Goal: Task Accomplishment & Management: Manage account settings

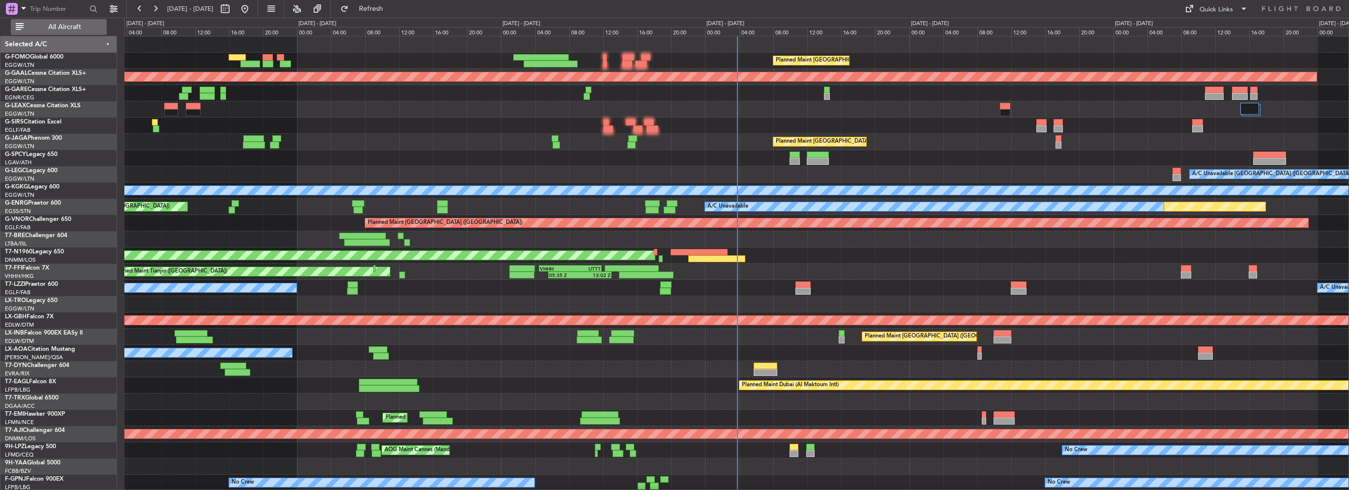
click at [65, 34] on button "All Aircraft" at bounding box center [59, 27] width 96 height 16
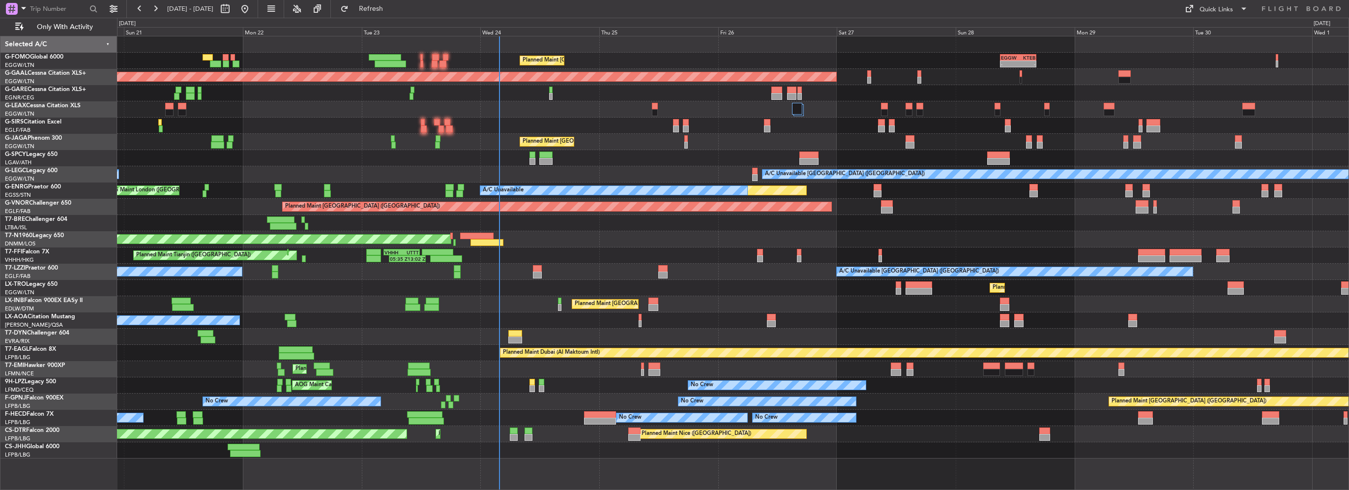
click at [805, 108] on div at bounding box center [733, 109] width 1232 height 16
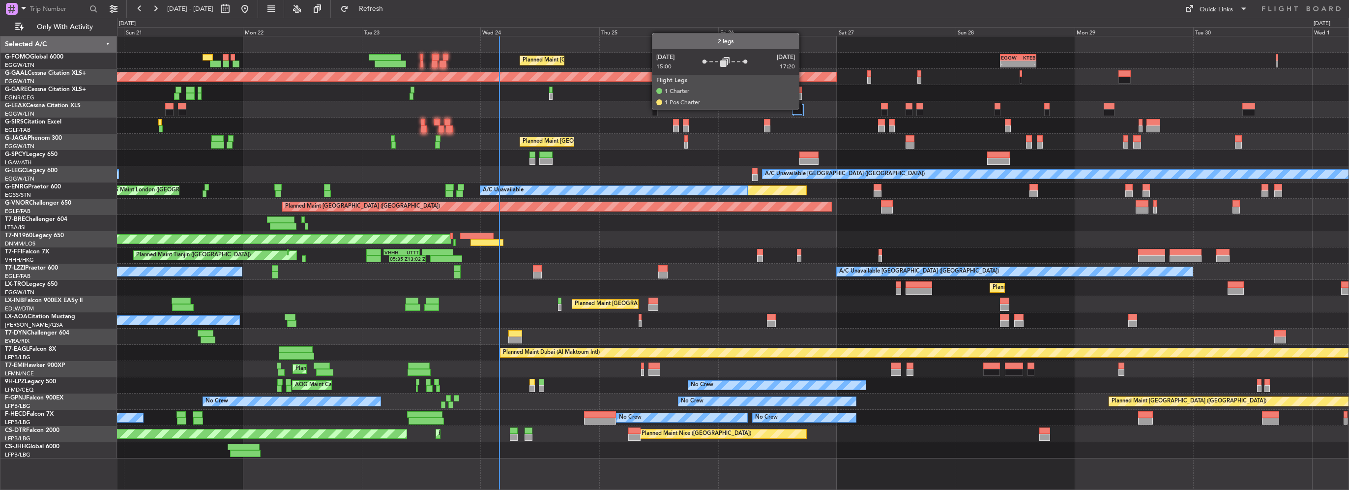
click at [800, 112] on div at bounding box center [797, 109] width 10 height 12
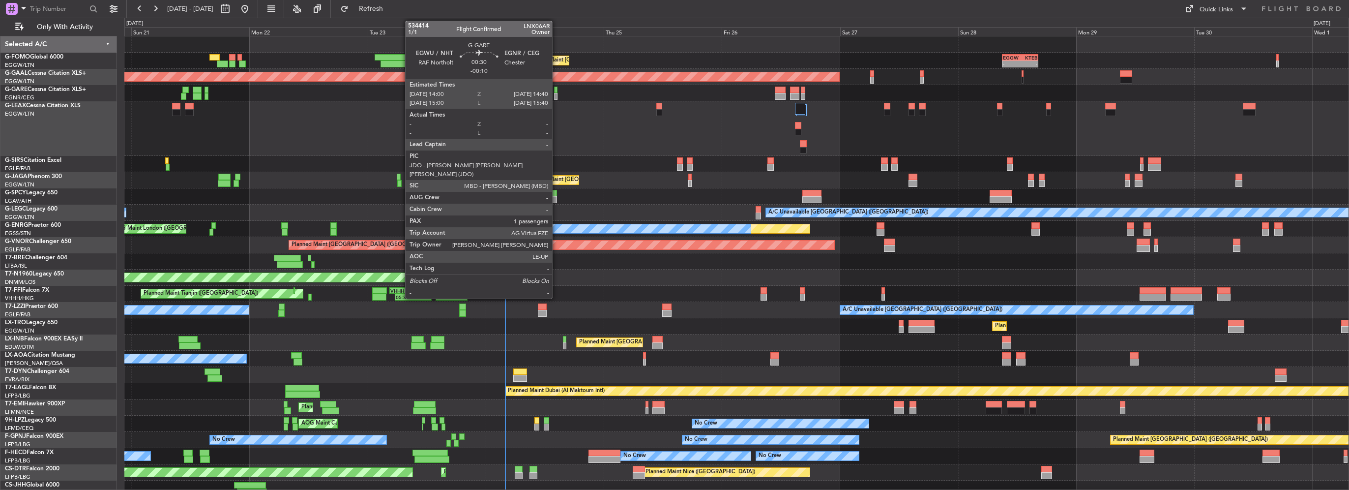
click at [557, 90] on div at bounding box center [555, 90] width 3 height 7
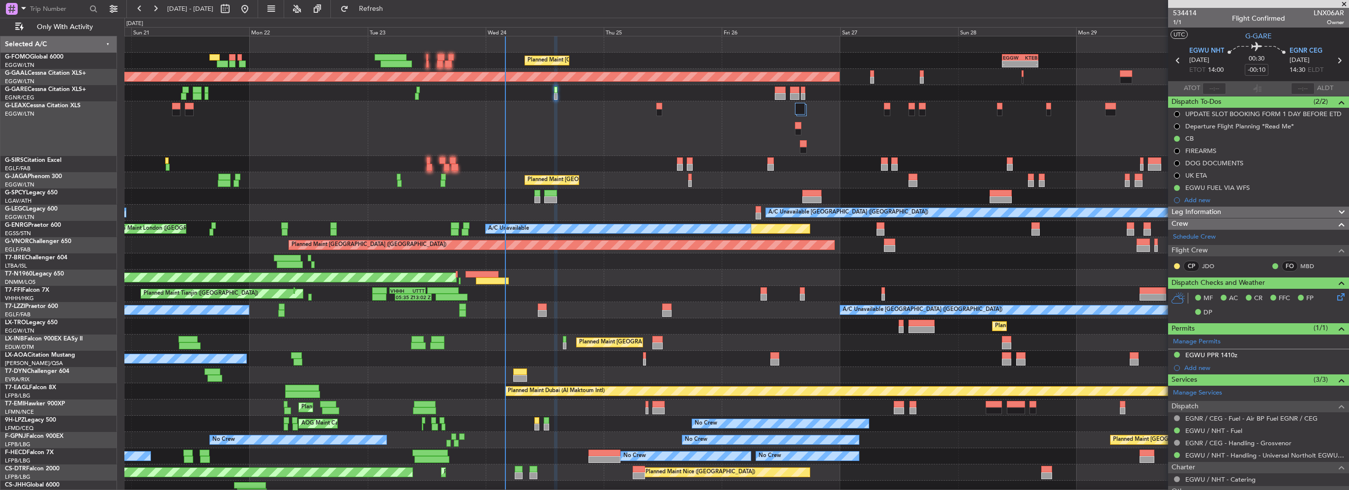
click at [1196, 360] on div "EGWU PPR 1410z" at bounding box center [1258, 355] width 181 height 12
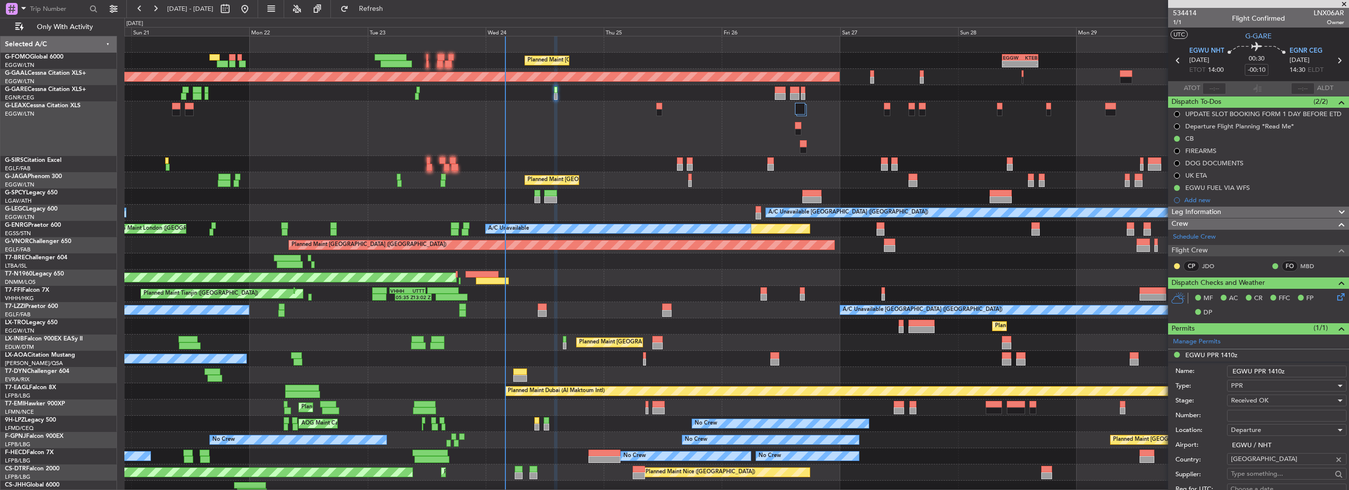
click at [1257, 417] on input "Number:" at bounding box center [1286, 416] width 119 height 12
paste input "NHT-215119"
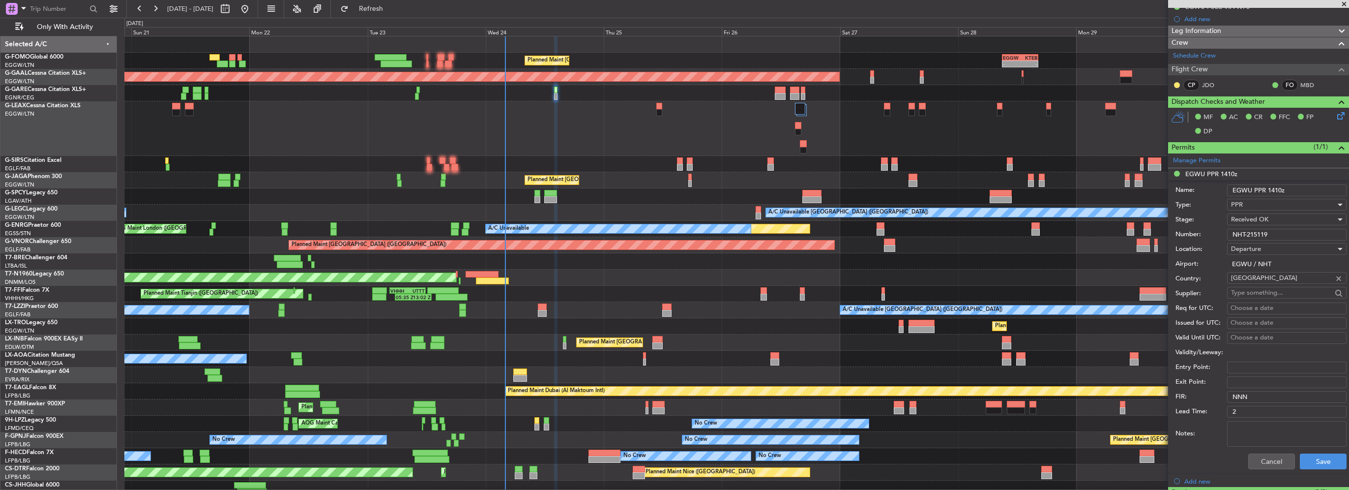
scroll to position [197, 0]
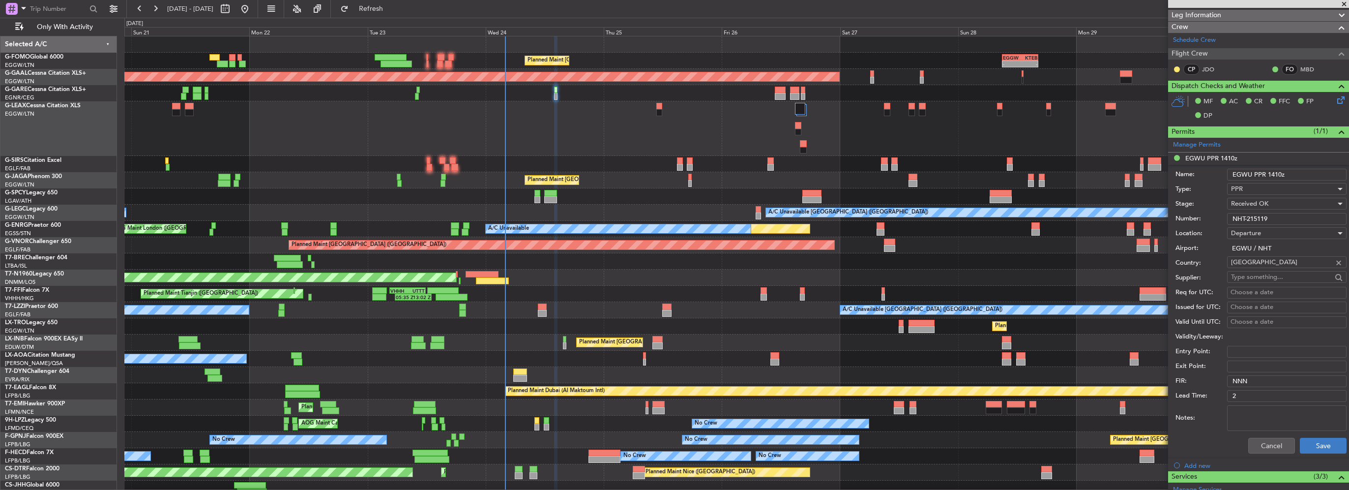
type input "NHT-215119"
click at [1328, 443] on button "Save" at bounding box center [1323, 446] width 47 height 16
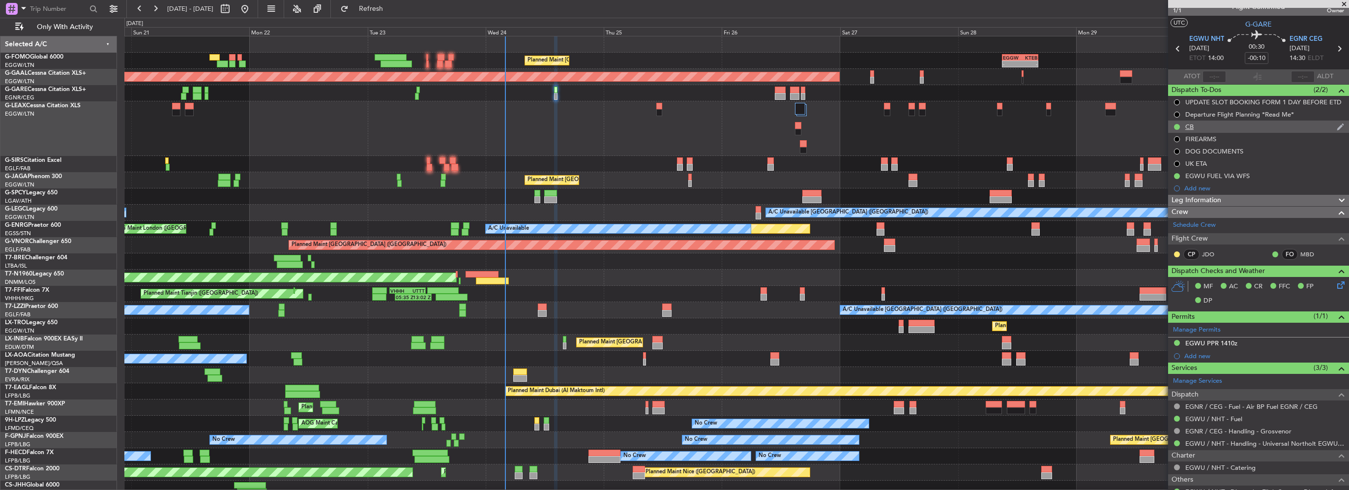
scroll to position [0, 0]
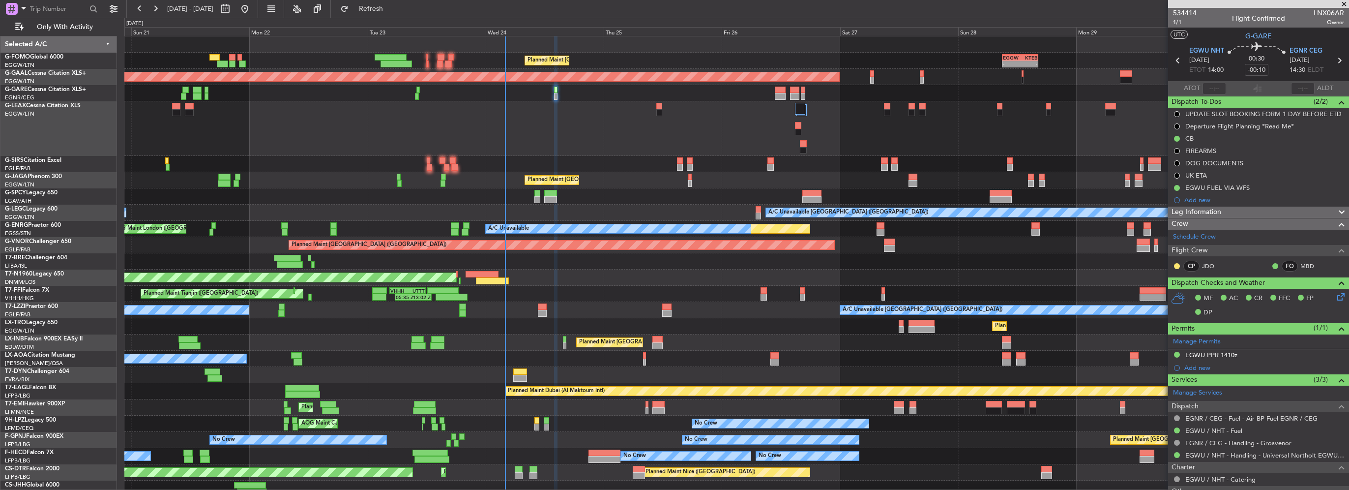
click at [1218, 206] on span "Leg Information" at bounding box center [1197, 211] width 50 height 11
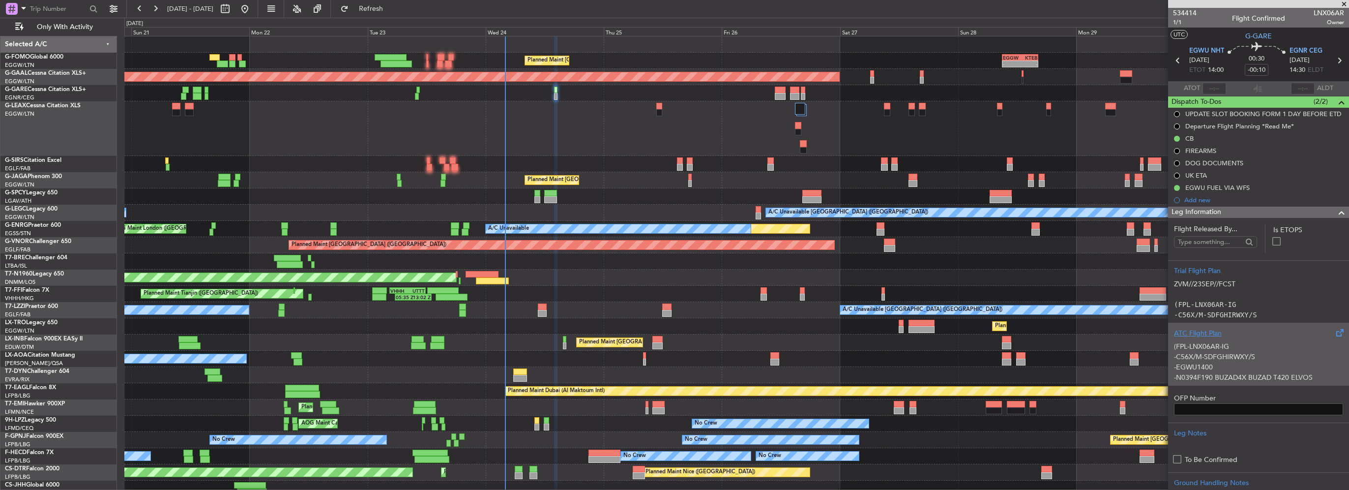
click at [1210, 331] on div "ATC Flight Plan" at bounding box center [1258, 333] width 169 height 10
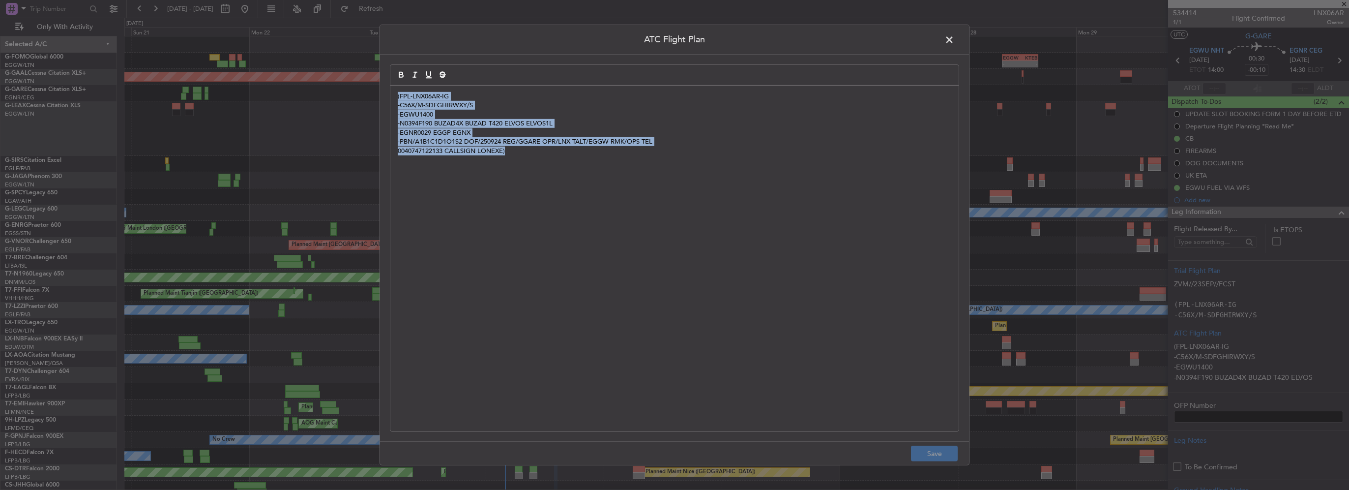
drag, startPoint x: 633, startPoint y: 244, endPoint x: 272, endPoint y: 66, distance: 402.1
click at [272, 66] on div "ATC Flight Plan (FPL-LNX06AR-IG -C56X/M-SDFGHIRWXY/S -EGWU1400 -N0394F190 BUZAD…" at bounding box center [674, 245] width 1349 height 490
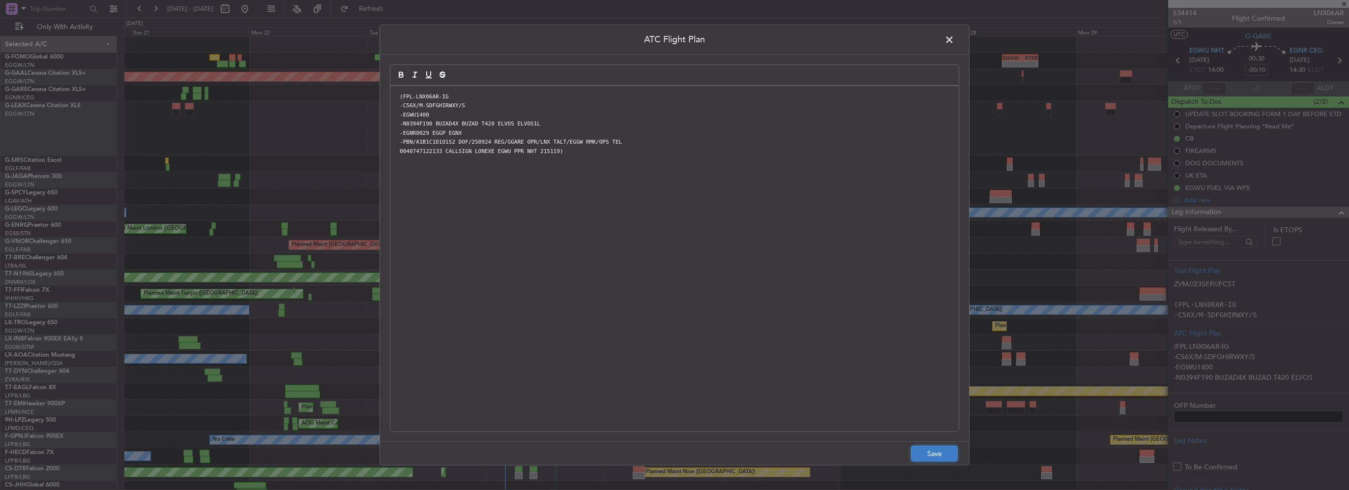
click at [933, 453] on button "Save" at bounding box center [934, 453] width 47 height 16
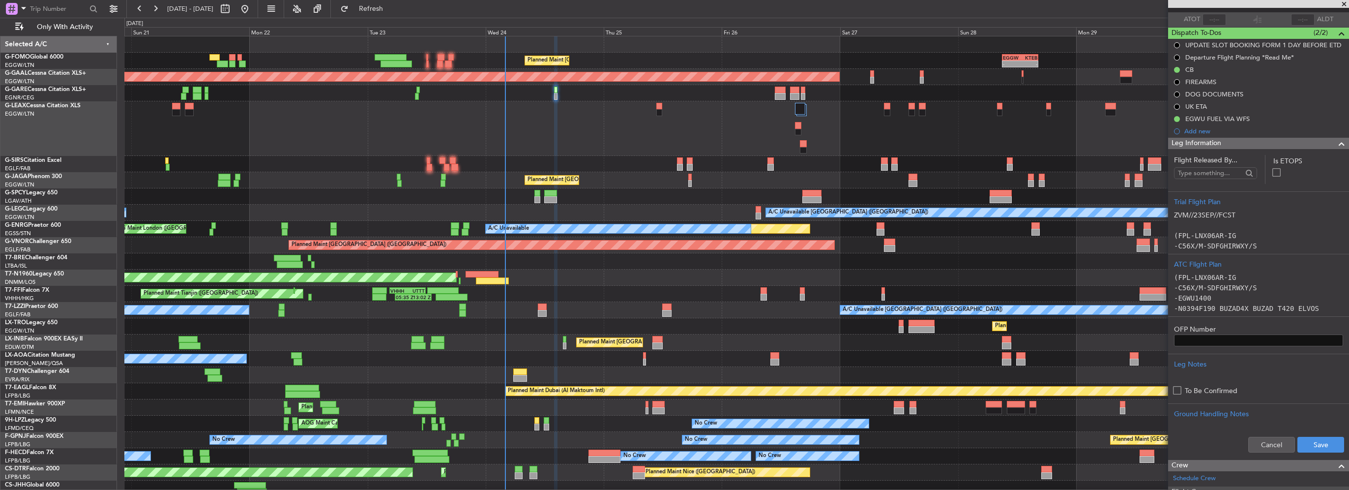
scroll to position [98, 0]
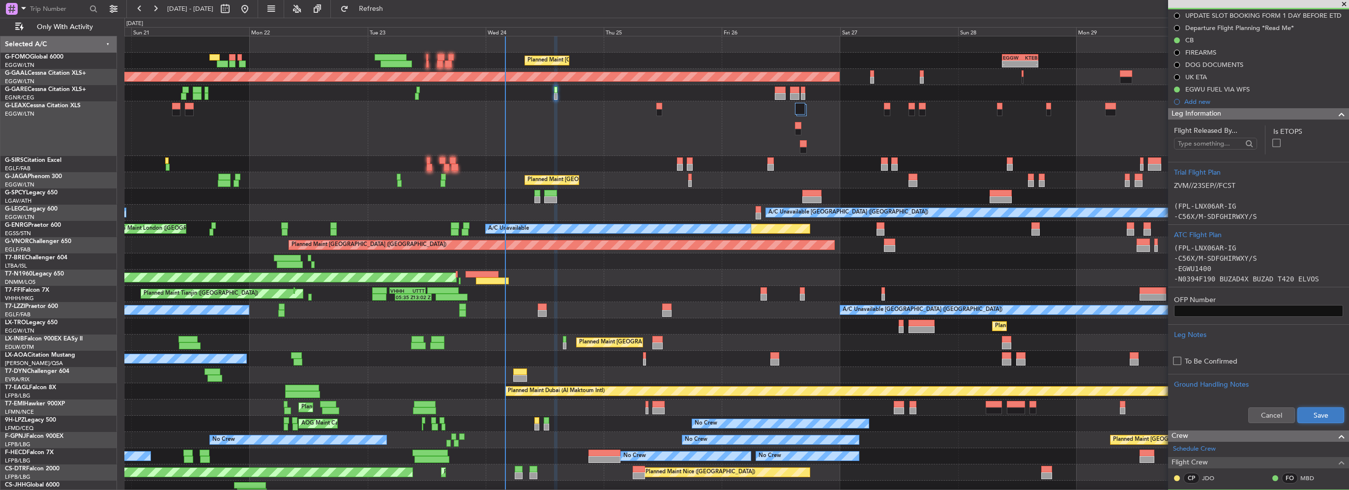
click at [1312, 415] on button "Save" at bounding box center [1320, 415] width 47 height 16
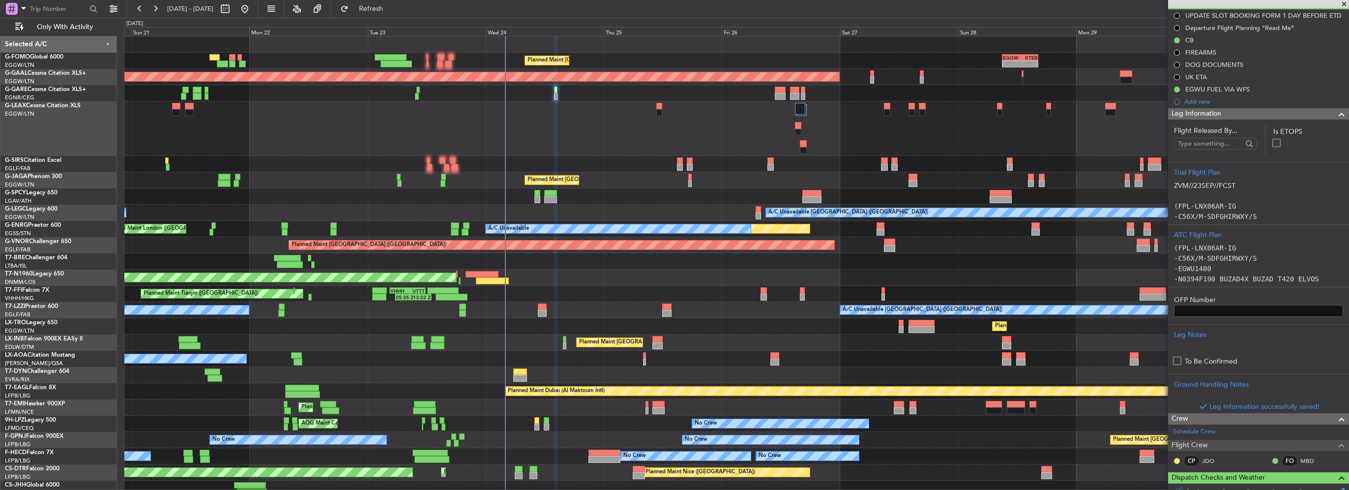
click at [1336, 115] on span at bounding box center [1342, 114] width 12 height 12
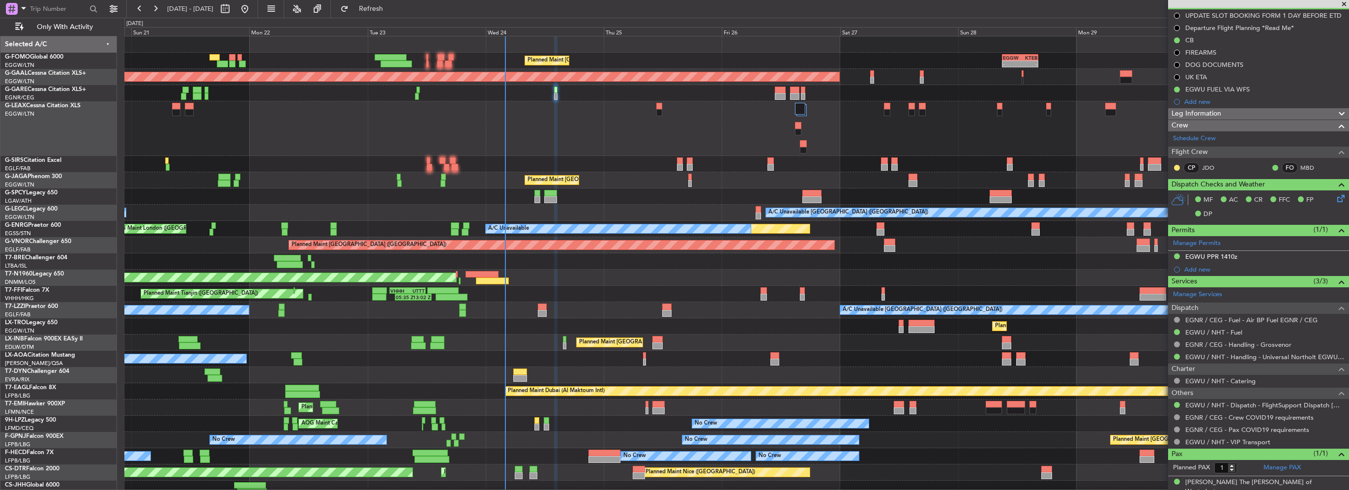
scroll to position [0, 0]
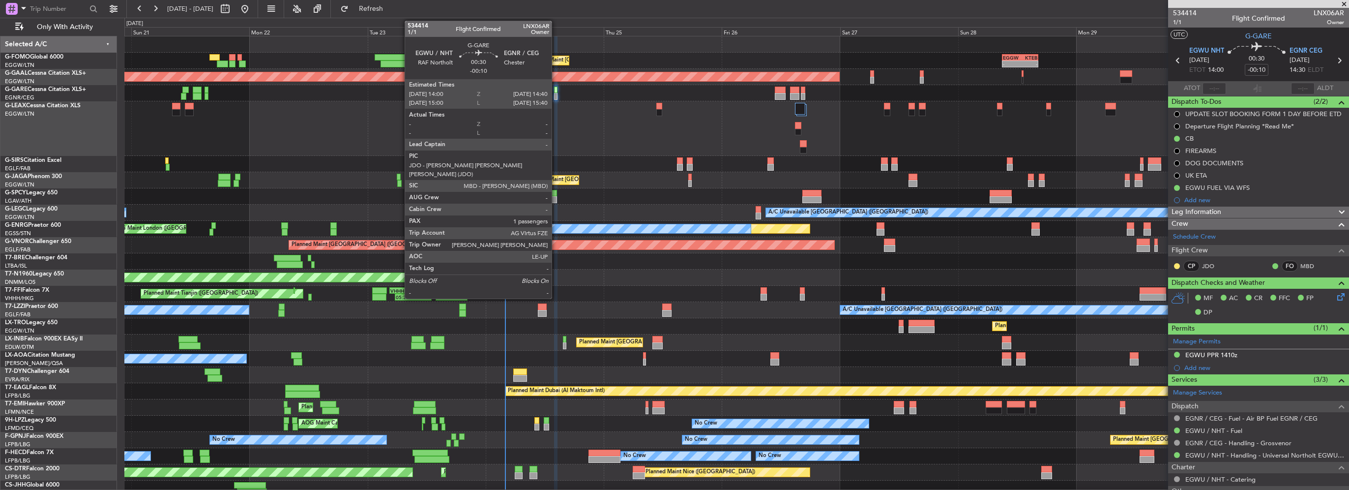
click at [556, 89] on div at bounding box center [555, 90] width 3 height 7
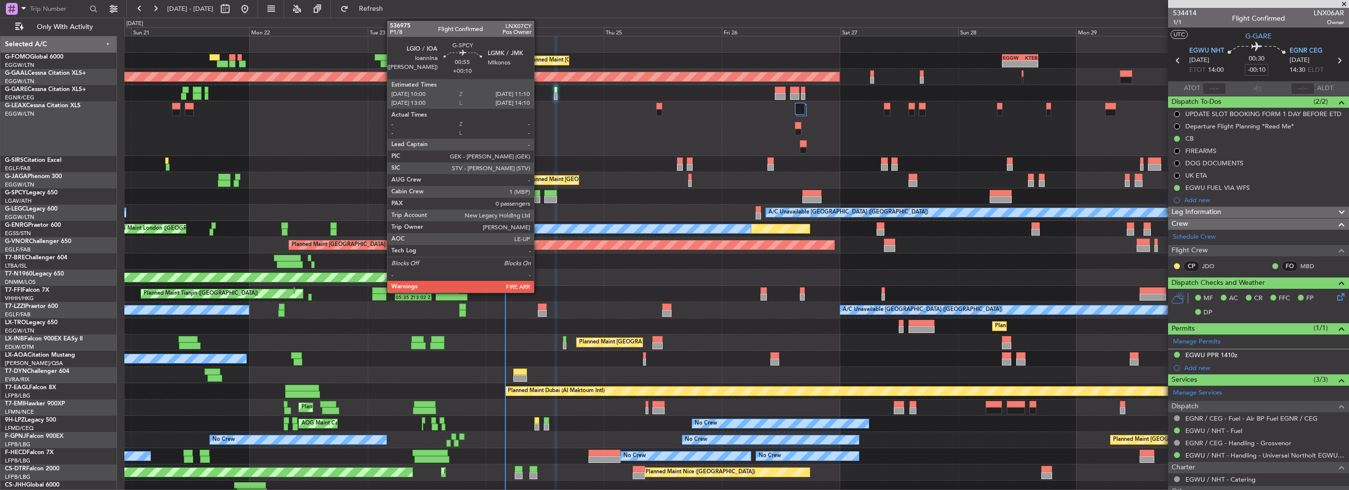
click at [538, 199] on div at bounding box center [537, 199] width 6 height 7
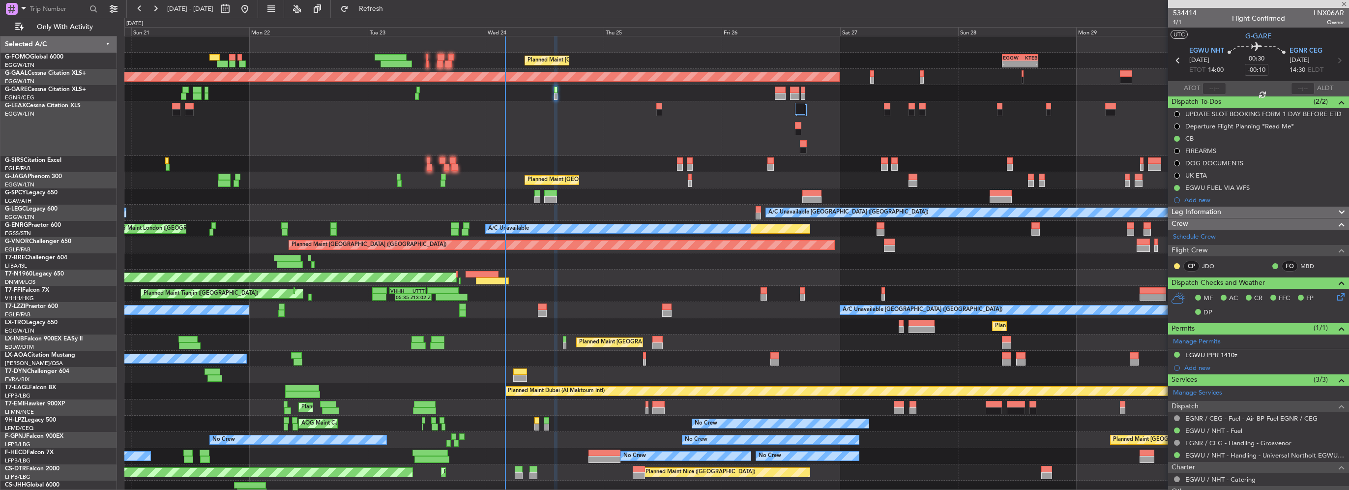
type input "+00:10"
type input "0"
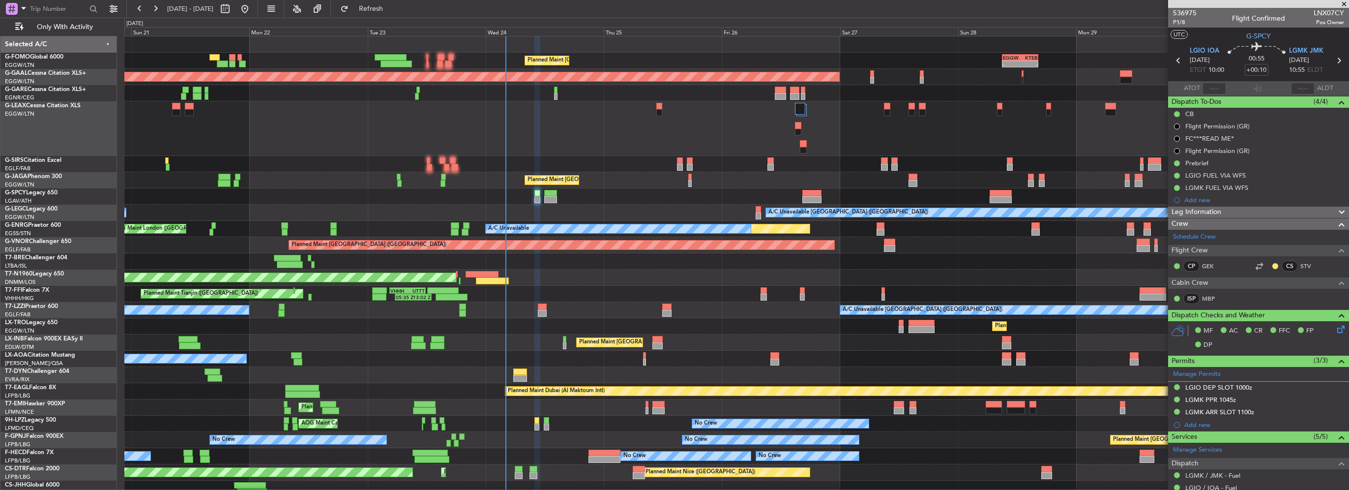
drag, startPoint x: 1233, startPoint y: 388, endPoint x: 1237, endPoint y: 393, distance: 7.0
click at [1233, 388] on div "LGIO DEP SLOT 1000z" at bounding box center [1218, 387] width 67 height 8
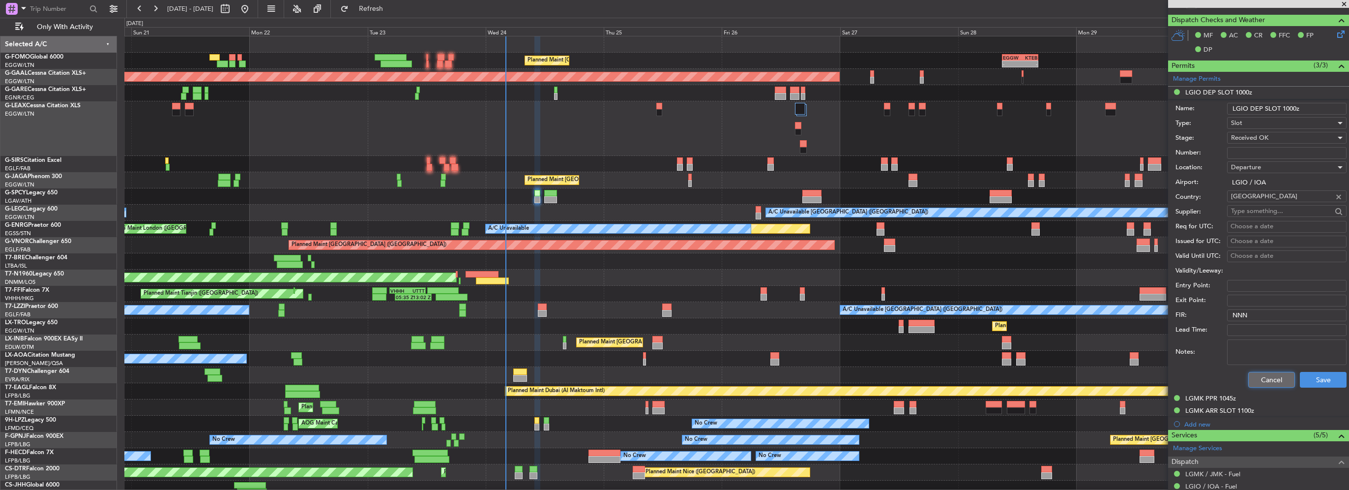
click at [1264, 385] on button "Cancel" at bounding box center [1271, 380] width 47 height 16
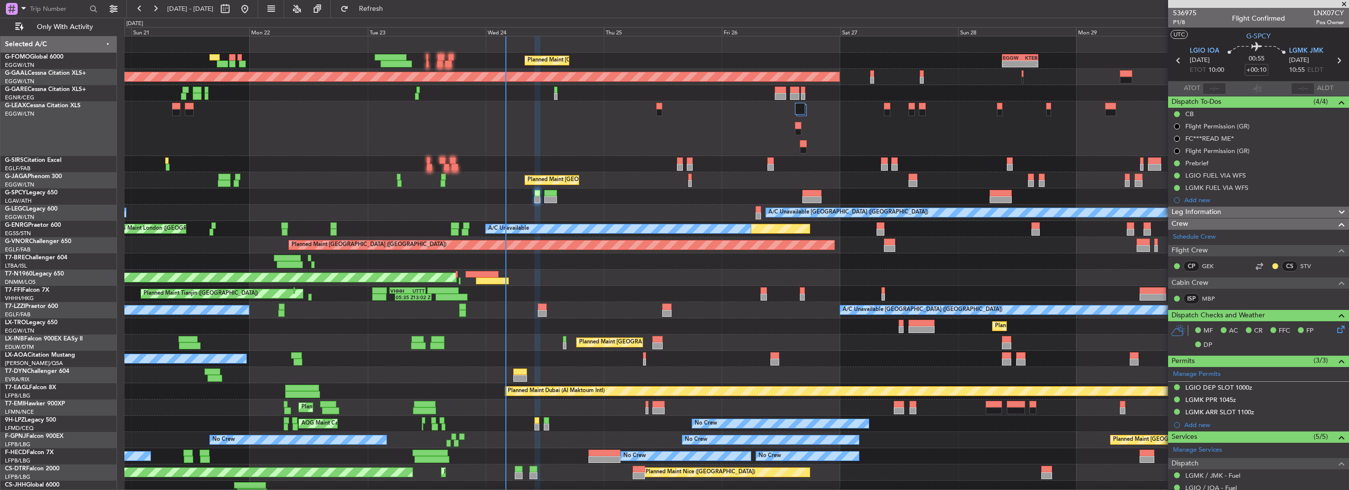
click at [545, 191] on div at bounding box center [550, 193] width 13 height 7
type input "-00:10"
type input "2"
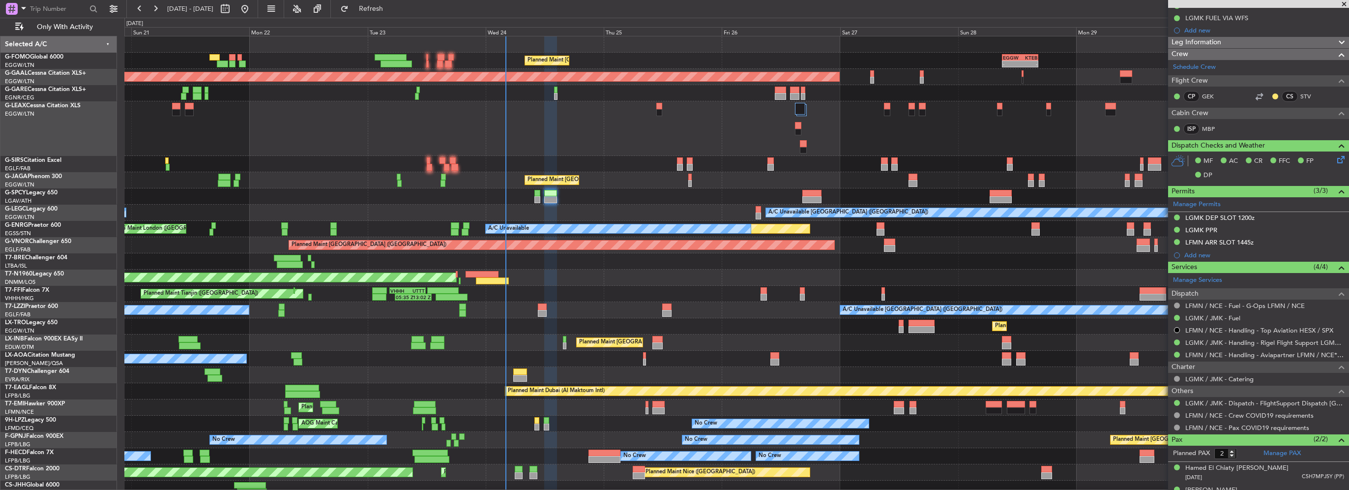
scroll to position [184, 0]
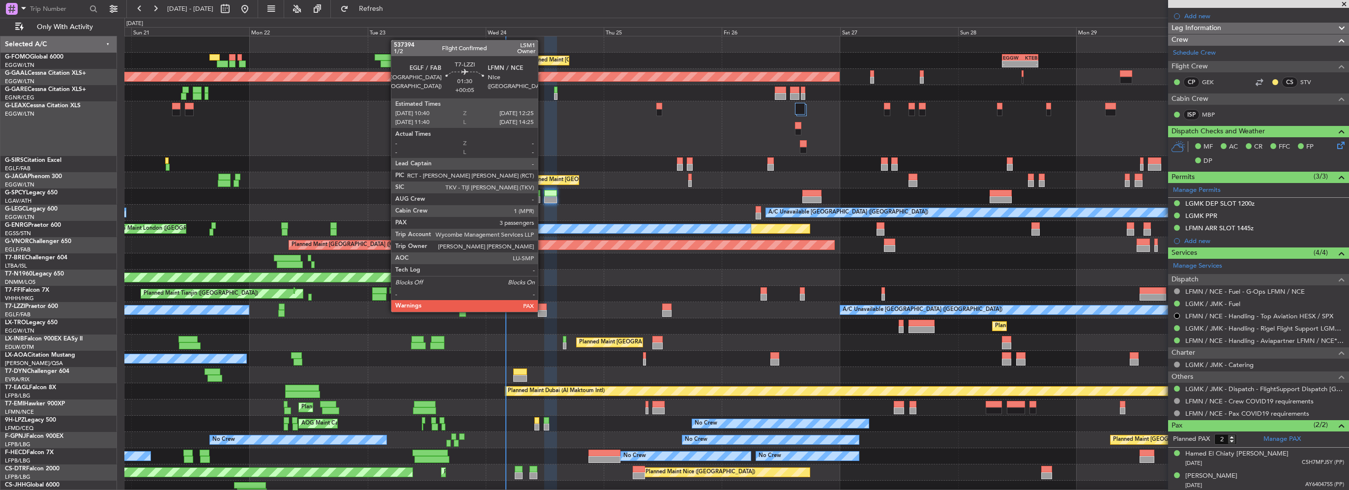
click at [542, 311] on div at bounding box center [542, 313] width 9 height 7
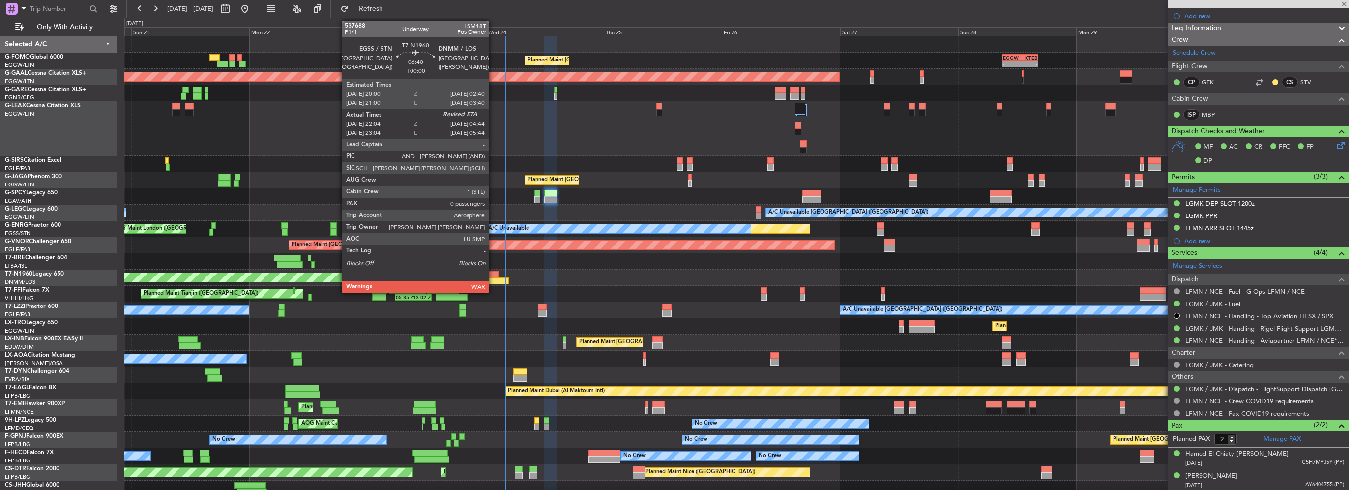
type input "+00:05"
type input "3"
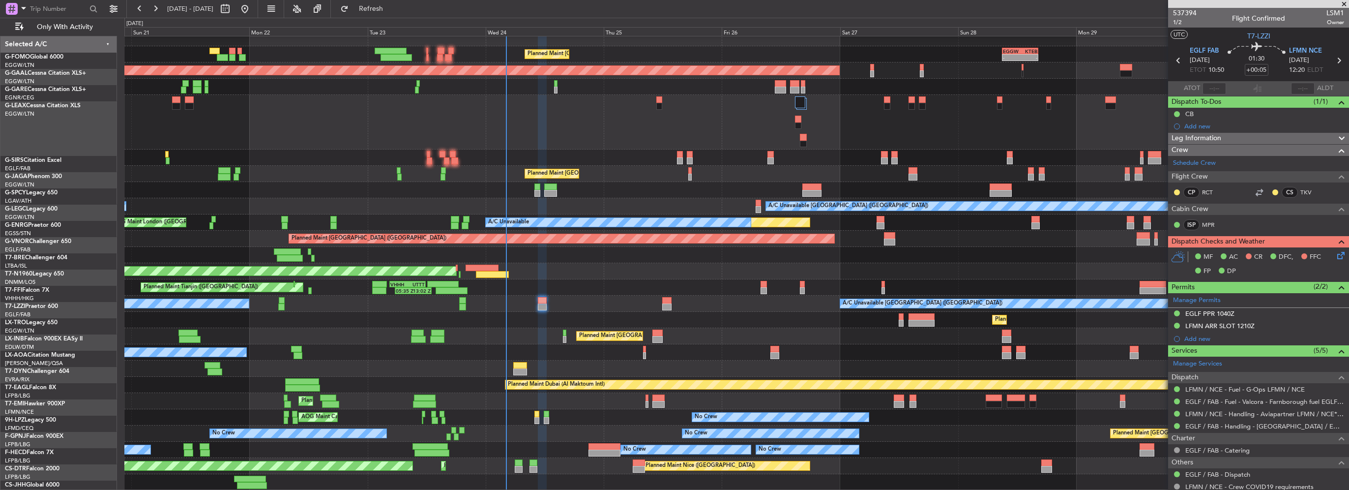
scroll to position [6, 0]
click at [1337, 258] on icon at bounding box center [1339, 254] width 8 height 8
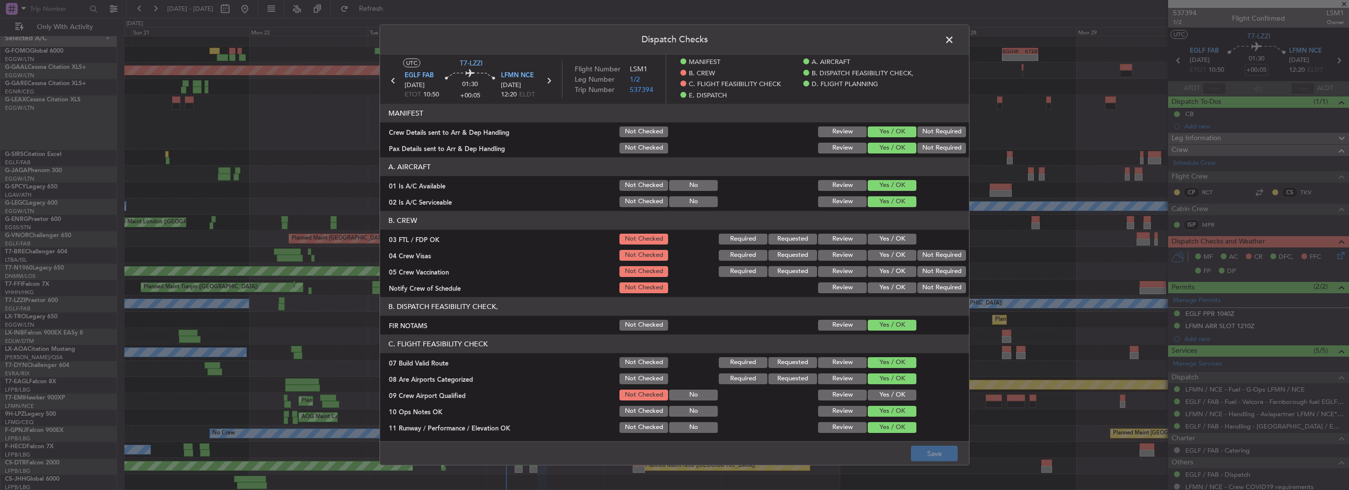
click at [897, 240] on button "Yes / OK" at bounding box center [892, 239] width 49 height 11
click at [923, 260] on div "Not Required" at bounding box center [941, 255] width 50 height 14
click at [924, 275] on button "Not Required" at bounding box center [941, 271] width 49 height 11
click at [926, 254] on button "Not Required" at bounding box center [941, 255] width 49 height 11
click at [897, 285] on button "Yes / OK" at bounding box center [892, 287] width 49 height 11
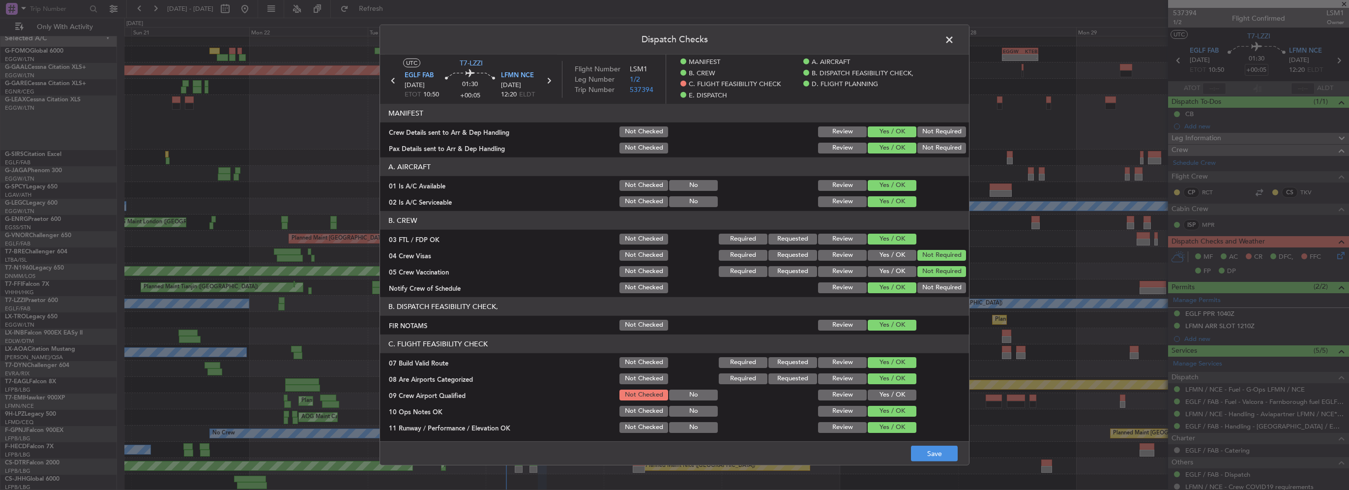
click at [891, 394] on button "Yes / OK" at bounding box center [892, 394] width 49 height 11
click at [932, 459] on button "Save" at bounding box center [934, 453] width 47 height 16
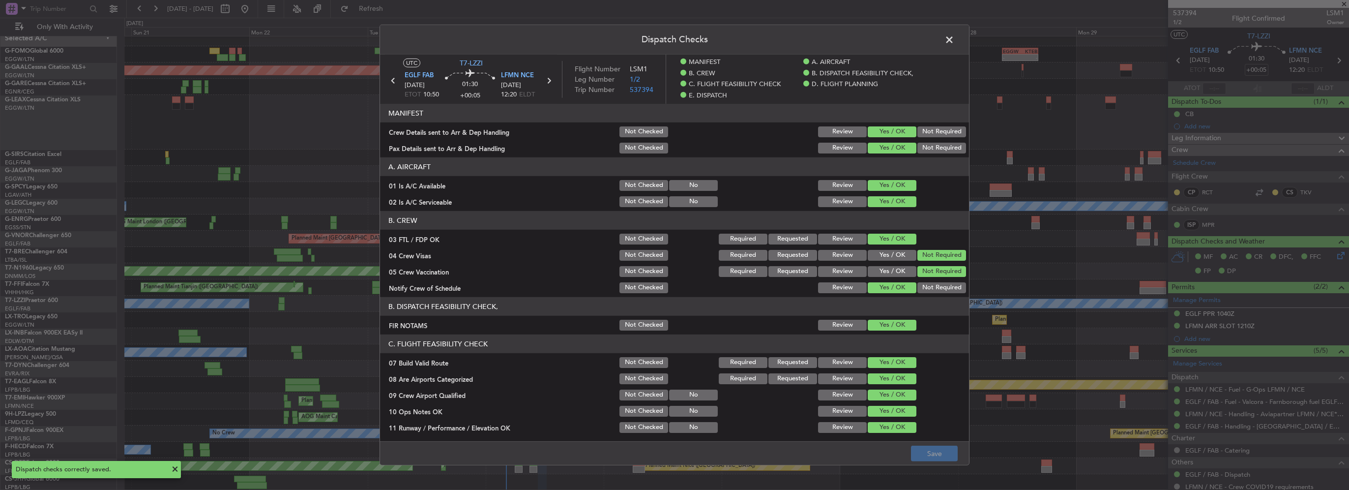
click at [954, 38] on span at bounding box center [954, 42] width 0 height 20
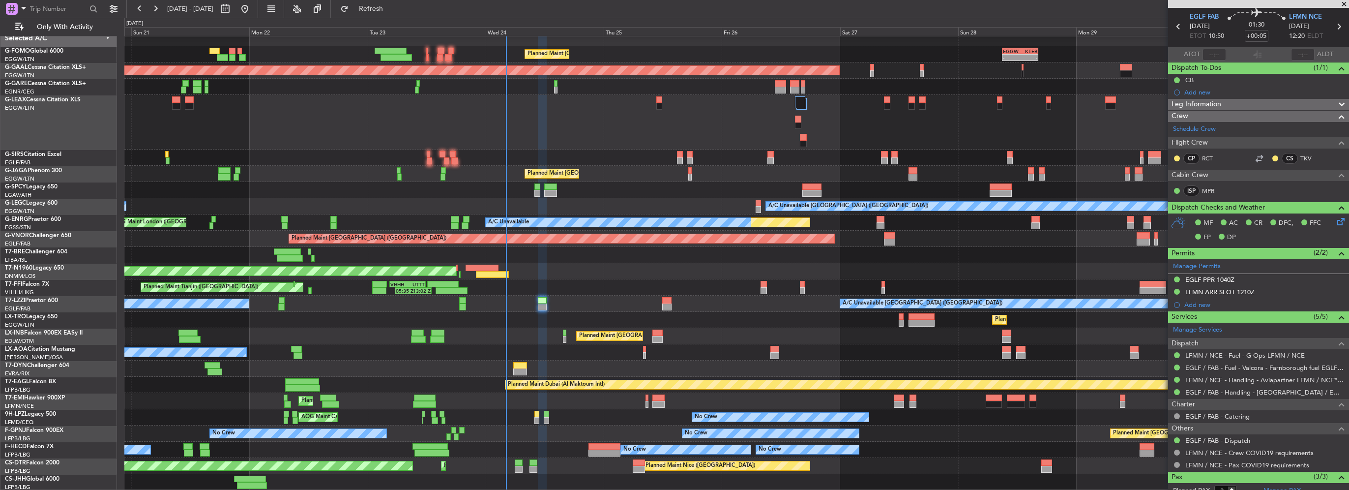
scroll to position [0, 0]
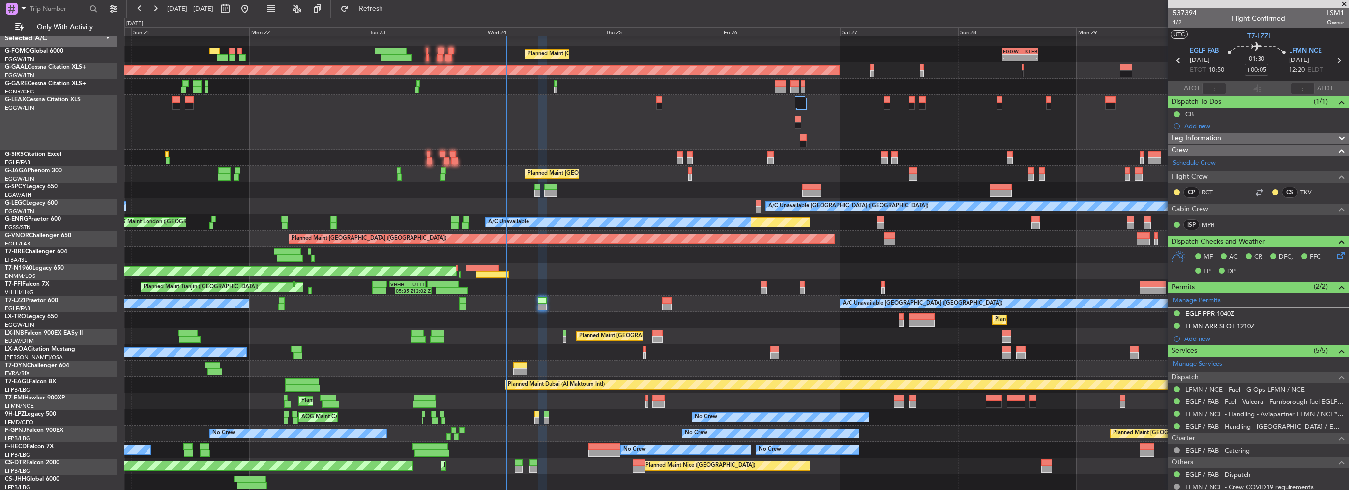
click at [564, 336] on div at bounding box center [564, 339] width 3 height 7
type input "-00:05"
type input "0"
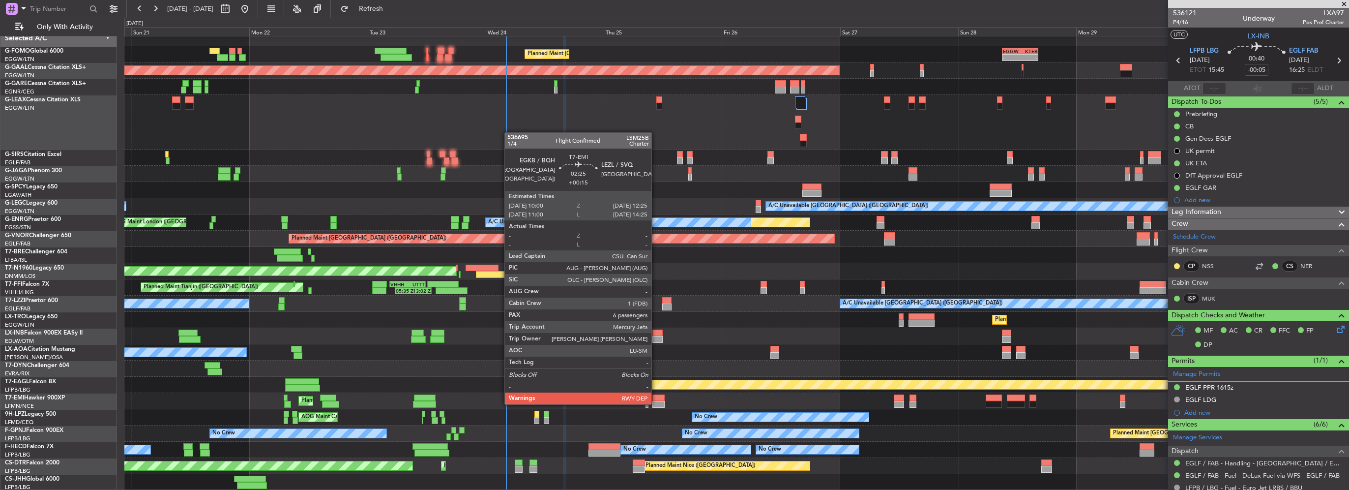
click at [656, 403] on div at bounding box center [658, 404] width 12 height 7
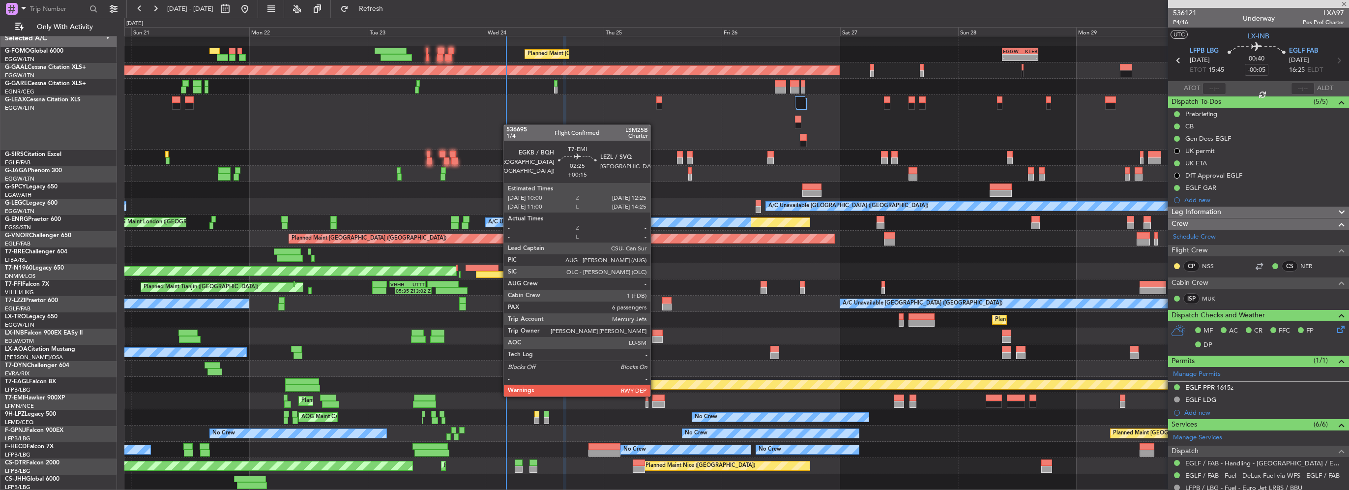
type input "+00:15"
type input "6"
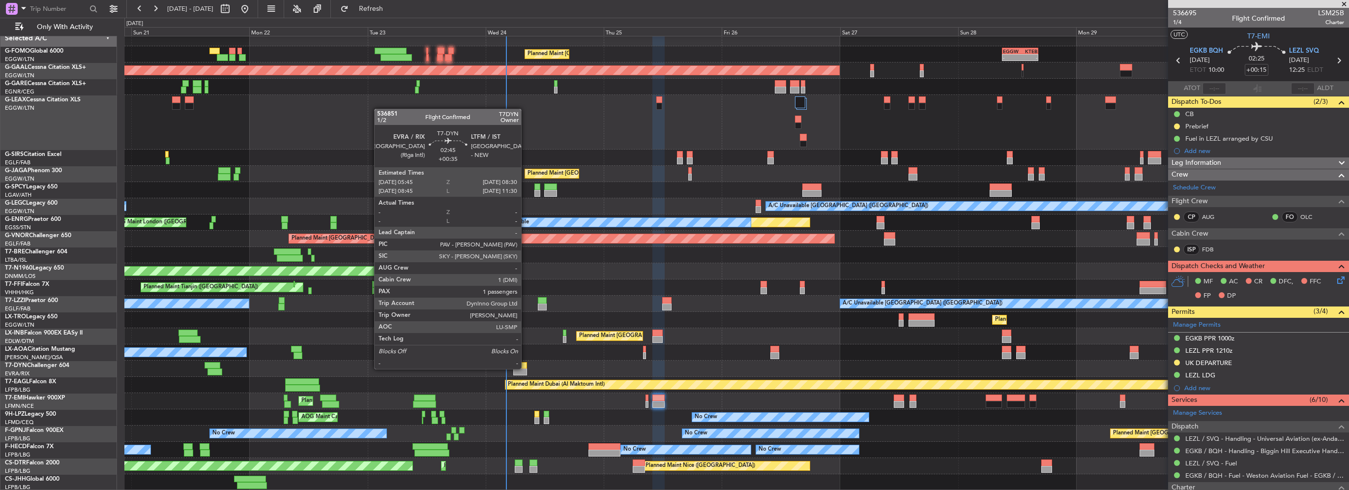
click at [526, 368] on div at bounding box center [520, 371] width 14 height 7
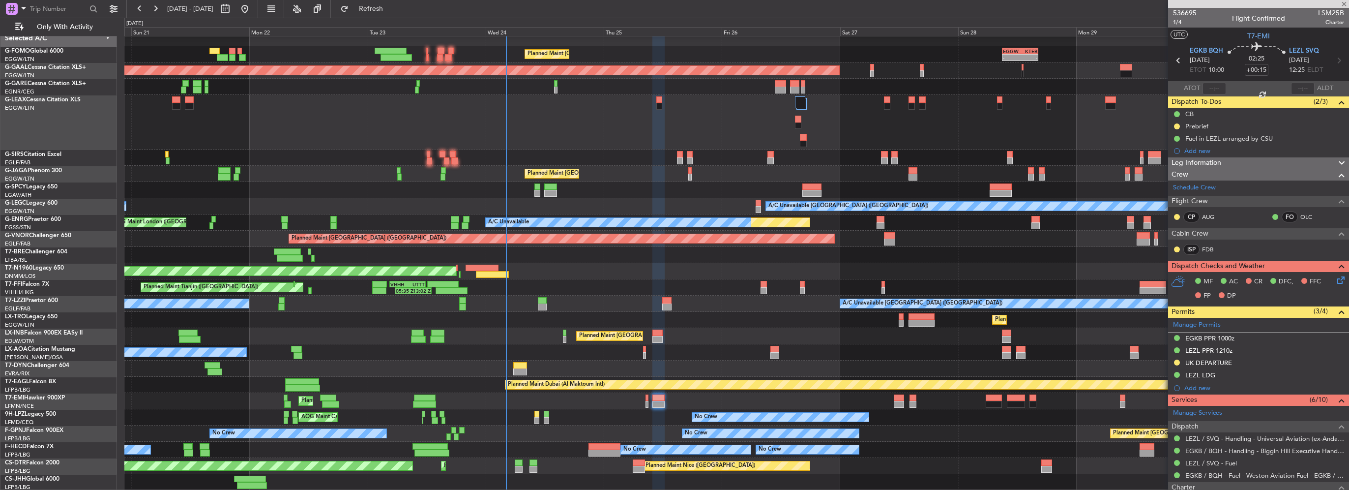
type input "+00:35"
type input "1"
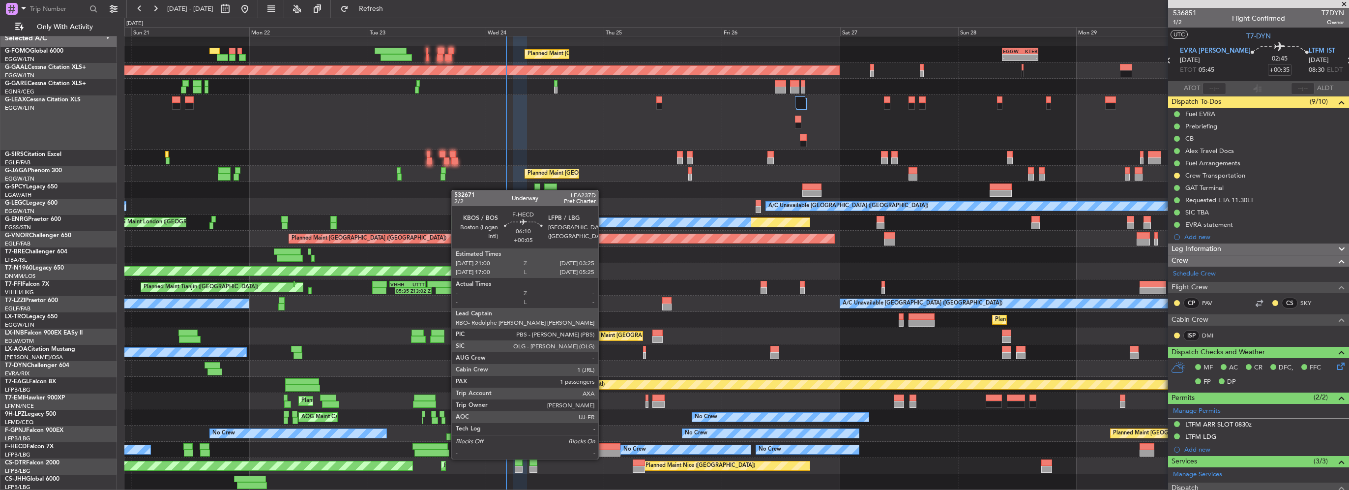
click at [603, 449] on div at bounding box center [604, 452] width 32 height 7
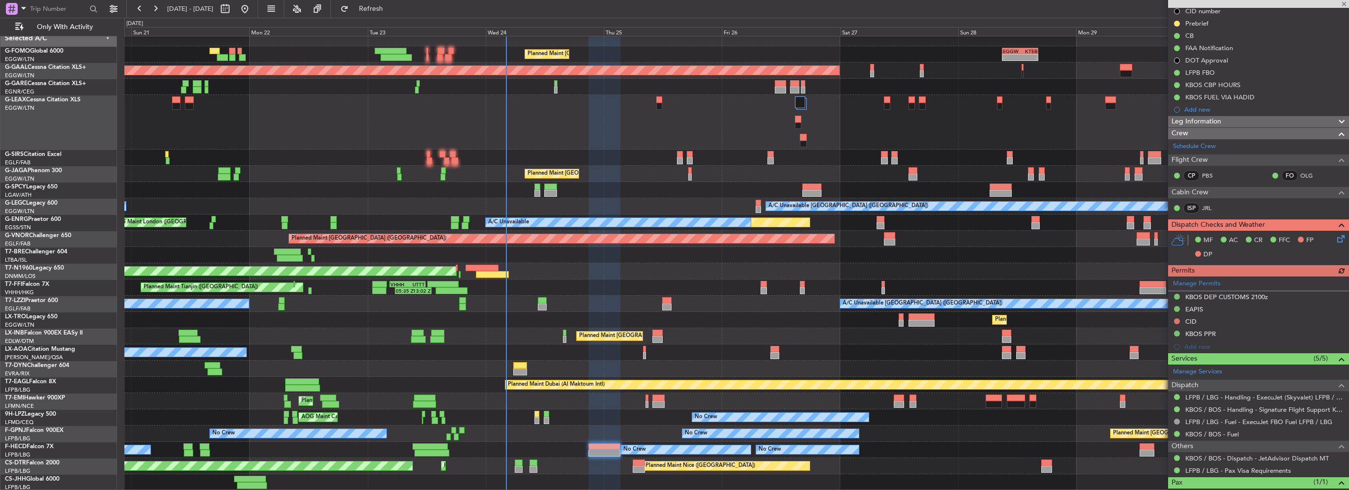
scroll to position [150, 0]
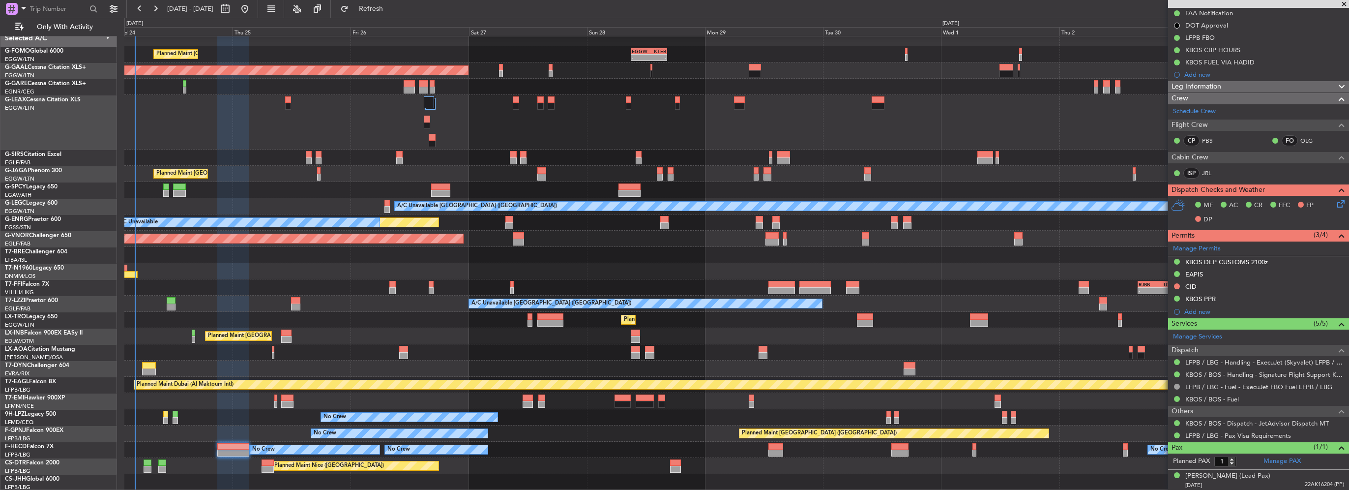
click at [503, 262] on div "Planned Maint [GEOGRAPHIC_DATA] ([GEOGRAPHIC_DATA]) - - EGGW 09:00 Z KTEB 16:20…" at bounding box center [736, 260] width 1224 height 460
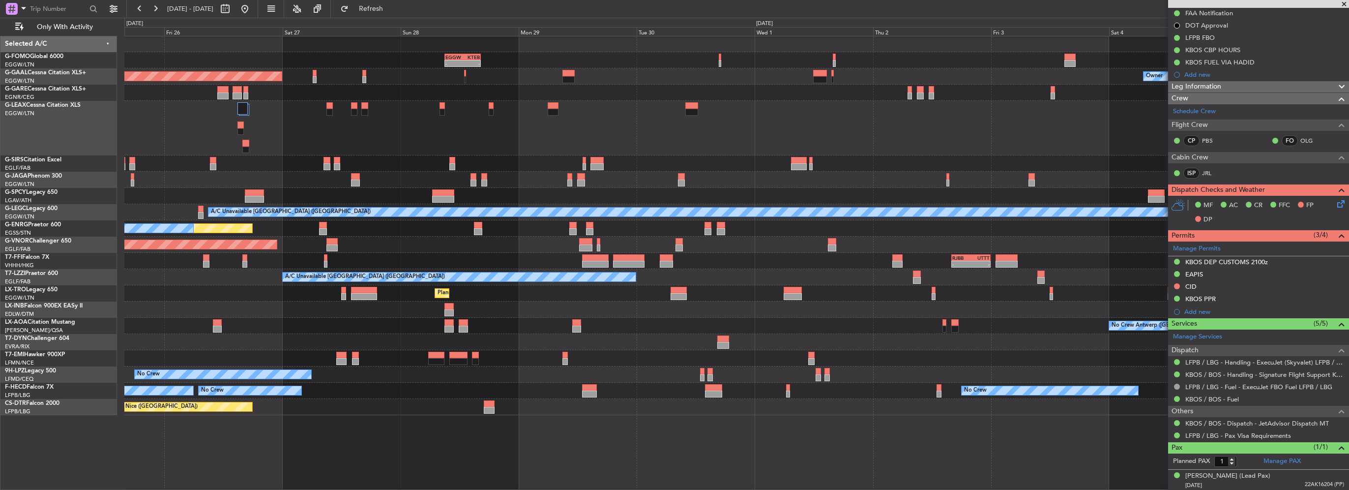
scroll to position [0, 0]
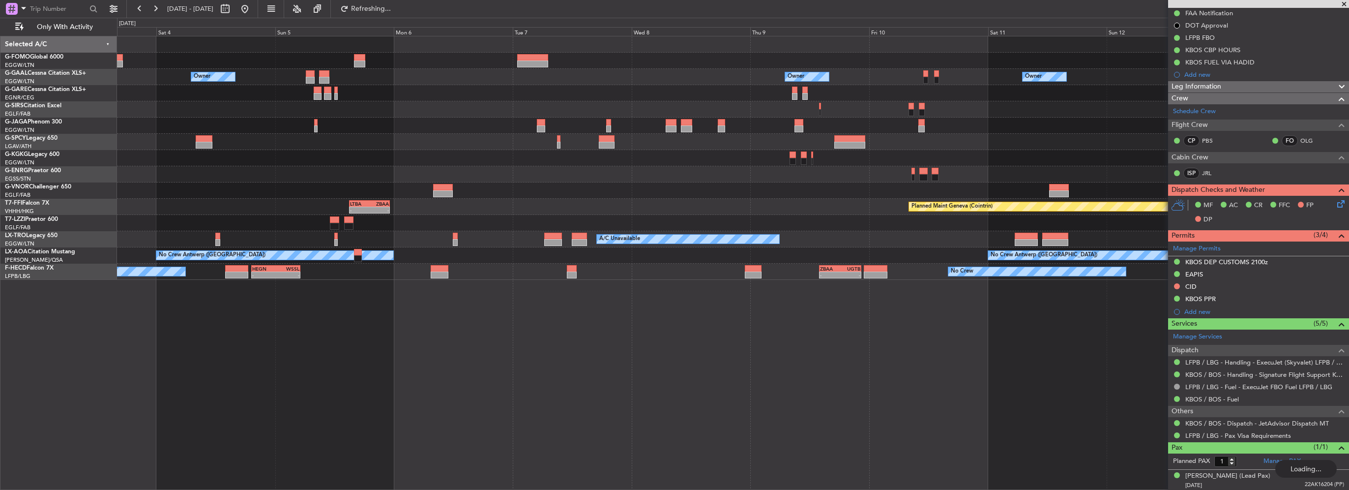
click at [888, 230] on div "Owner Owner Owner Owner Owner No Crew Planned Maint Geneva ([GEOGRAPHIC_DATA]) …" at bounding box center [733, 157] width 1232 height 243
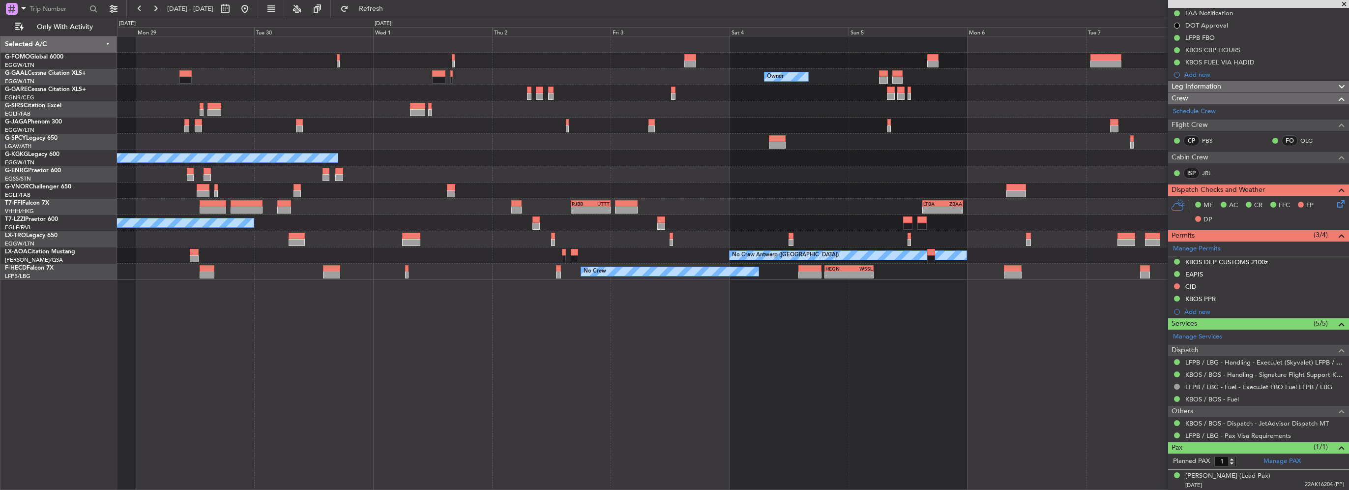
click at [861, 251] on div "EGGW 09:00 Z KTEB 16:20 Z - - Owner Owner Owner Planned [GEOGRAPHIC_DATA] A/C U…" at bounding box center [733, 157] width 1232 height 243
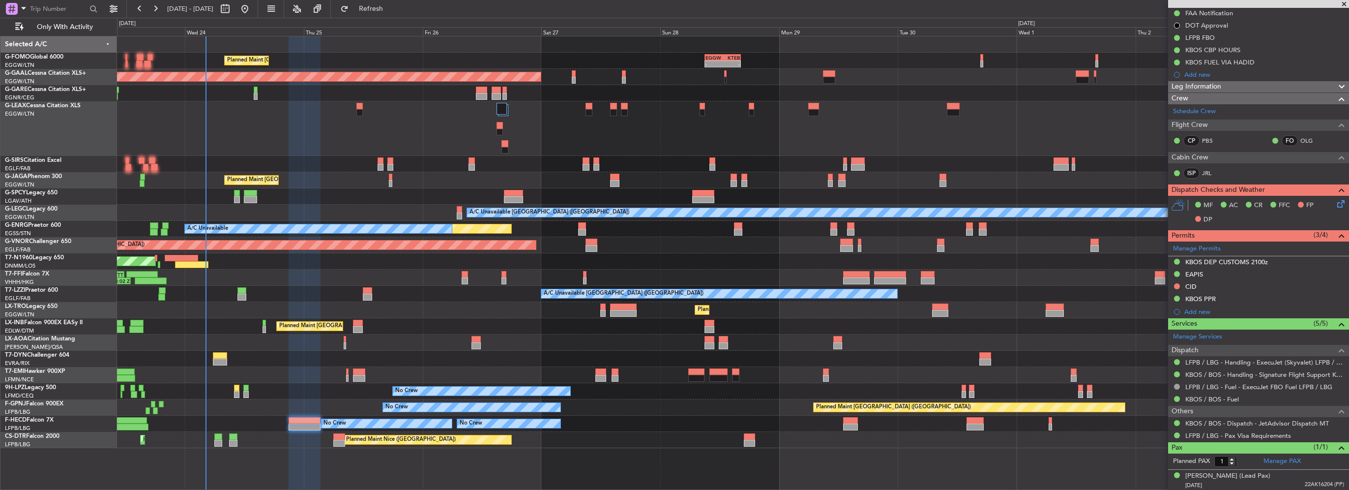
click at [364, 281] on div "05:35 Z 13:02 Z VHHH 04:30 Z UTTT 11:50 Z - - RJBB 16:00 Z UTTT 00:00 Z Planned…" at bounding box center [733, 277] width 1232 height 16
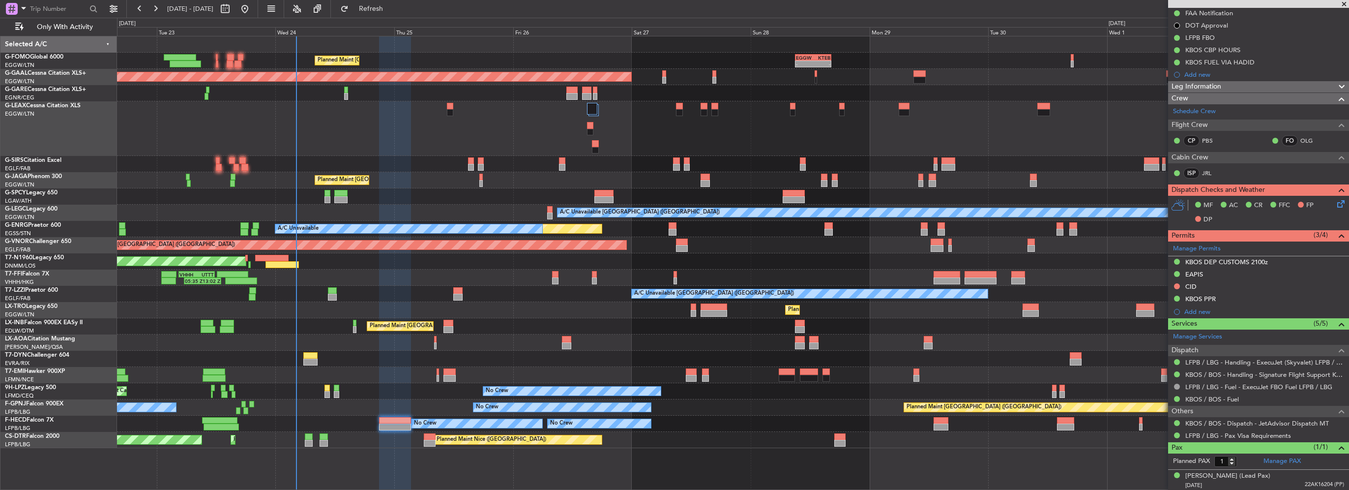
click at [110, 273] on div "Planned Maint [GEOGRAPHIC_DATA] ([GEOGRAPHIC_DATA]) - - EGGW 09:00 Z KTEB 16:20…" at bounding box center [674, 254] width 1349 height 472
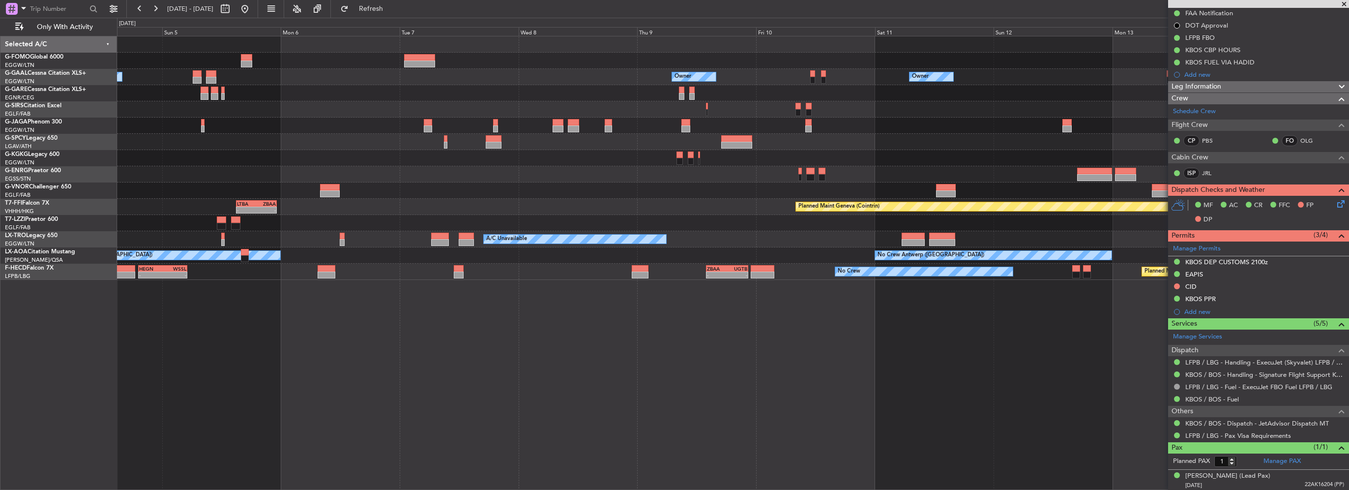
click at [755, 214] on div "Owner Owner Owner Owner Owner No Crew - - LTBA 15:00 Z ZBAA 23:15 Z Planned Mai…" at bounding box center [733, 157] width 1232 height 243
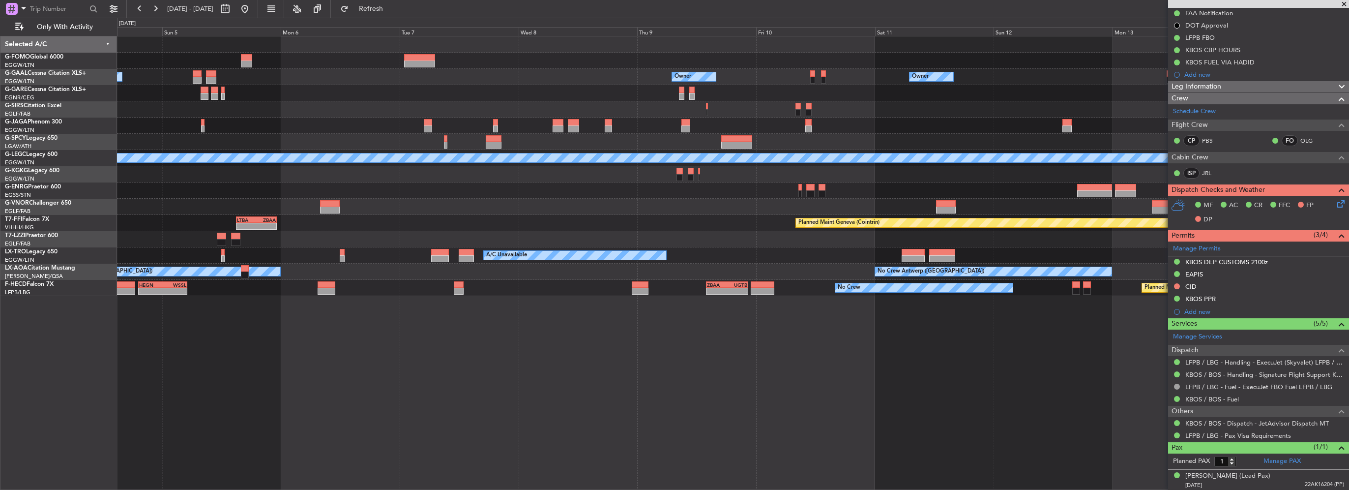
click at [1233, 229] on fb-app "[DATE] - [DATE] Refresh Quick Links Only With Activity Owner Owner Owner Owner …" at bounding box center [674, 248] width 1349 height 482
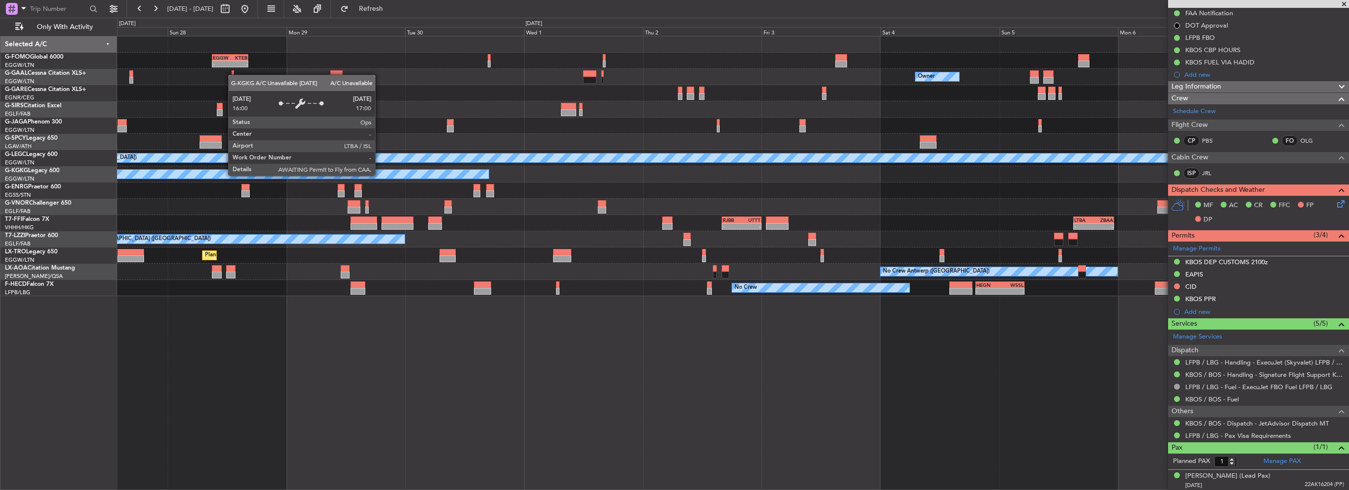
click at [826, 192] on div "EGGW 09:00 Z KTEB 16:20 Z - - Owner Owner Planned [GEOGRAPHIC_DATA] A/C Unavail…" at bounding box center [733, 166] width 1232 height 260
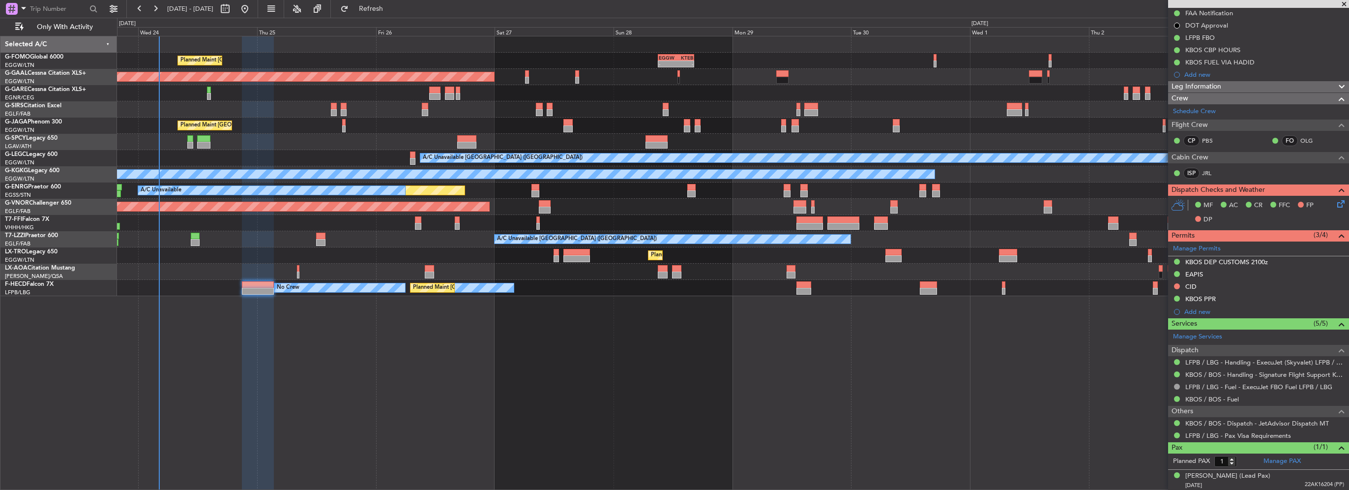
click at [606, 228] on div "EGGW 09:00 Z KTEB 16:20 Z - - Planned Maint [GEOGRAPHIC_DATA] ([GEOGRAPHIC_DATA…" at bounding box center [733, 166] width 1232 height 260
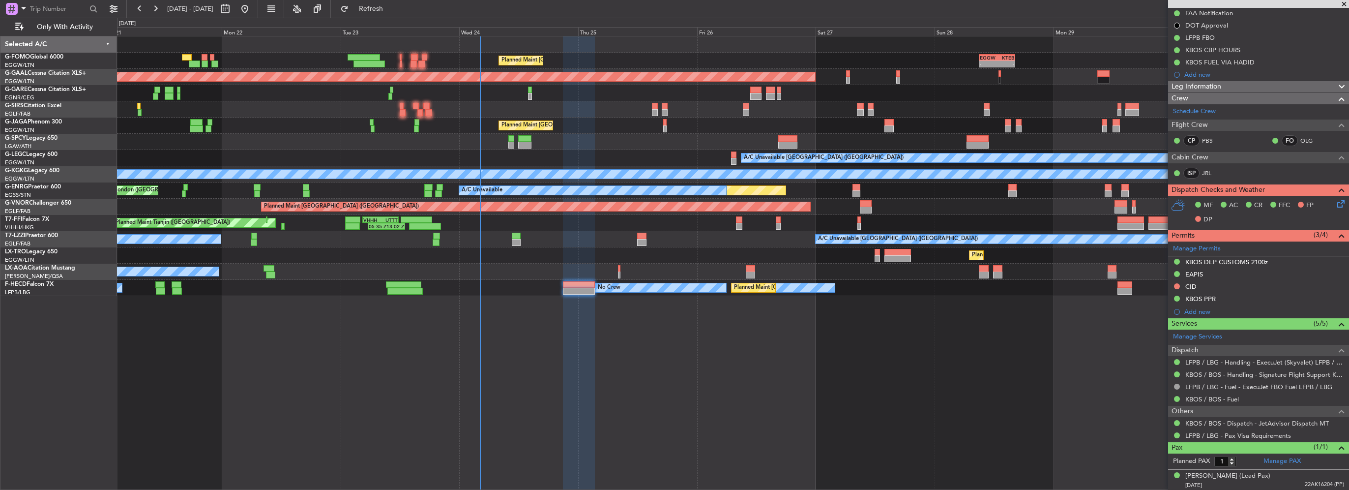
click at [753, 294] on div "EGGW 09:00 Z KTEB 16:20 Z - - Planned Maint [GEOGRAPHIC_DATA] ([GEOGRAPHIC_DATA…" at bounding box center [733, 263] width 1232 height 454
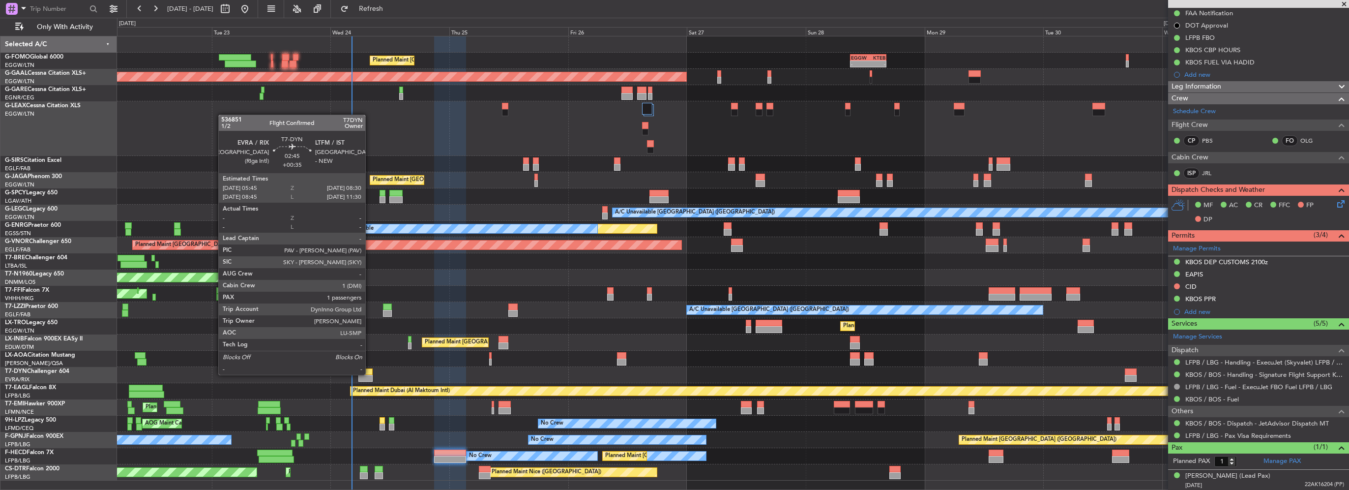
click at [370, 374] on div at bounding box center [365, 371] width 14 height 7
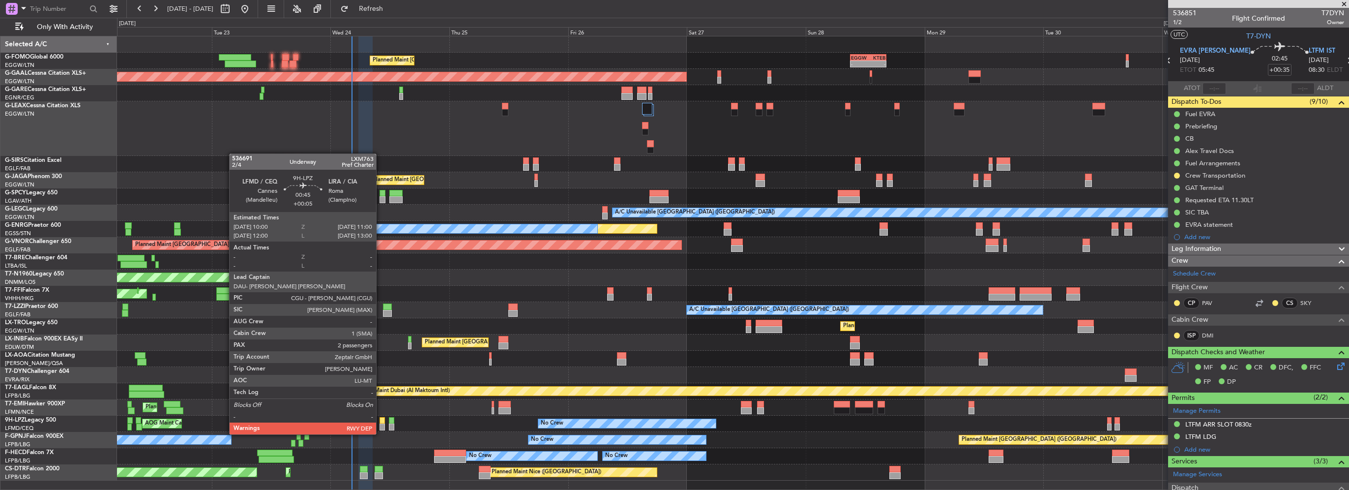
click at [381, 424] on div at bounding box center [382, 426] width 5 height 7
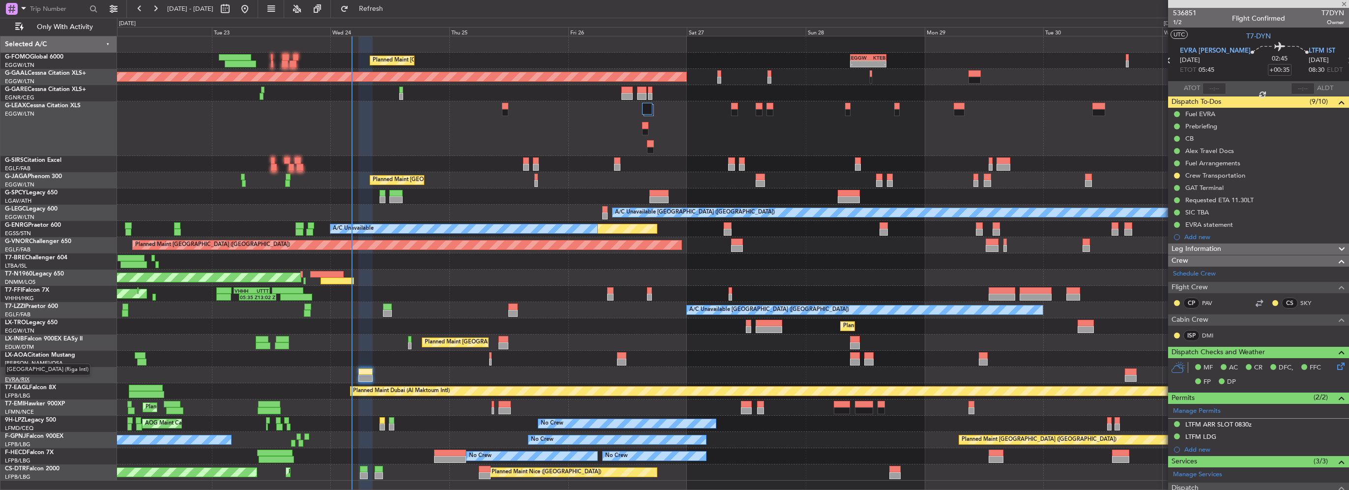
type input "+00:05"
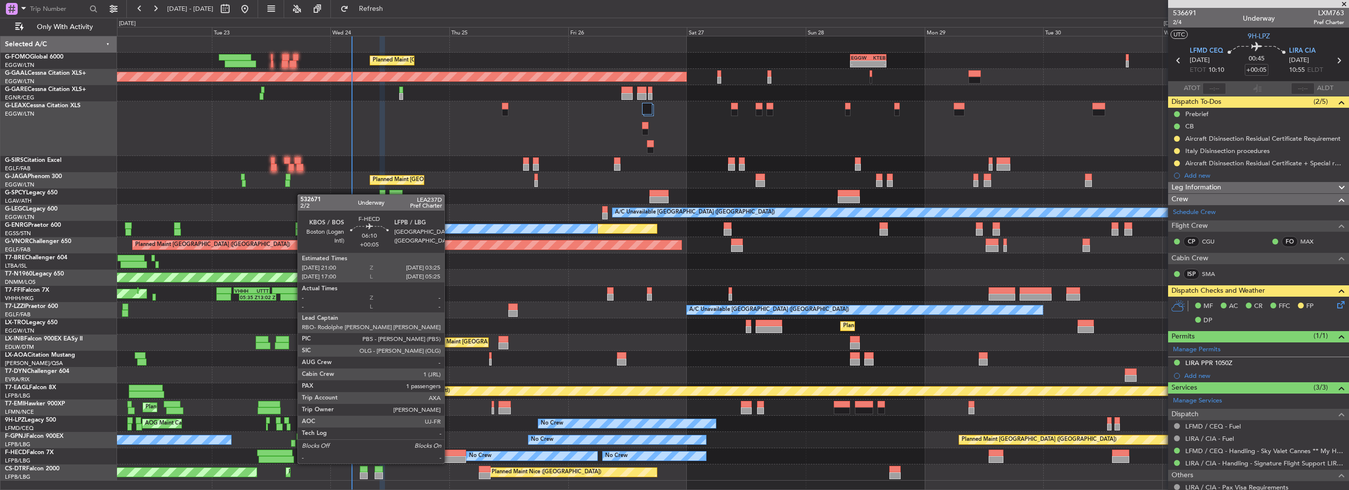
click at [449, 453] on div at bounding box center [450, 452] width 32 height 7
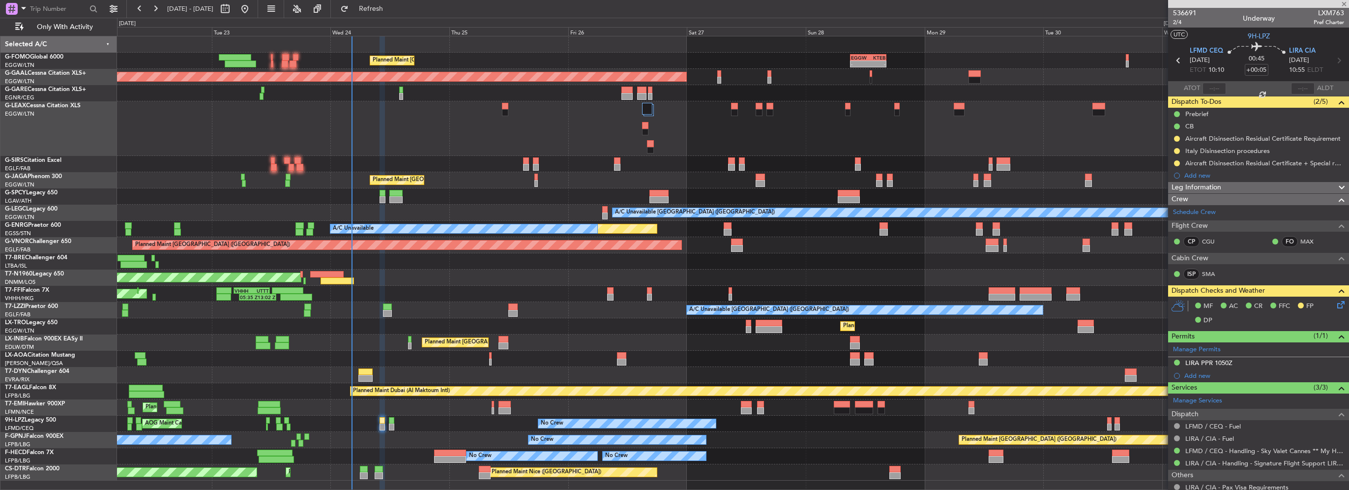
type input "1"
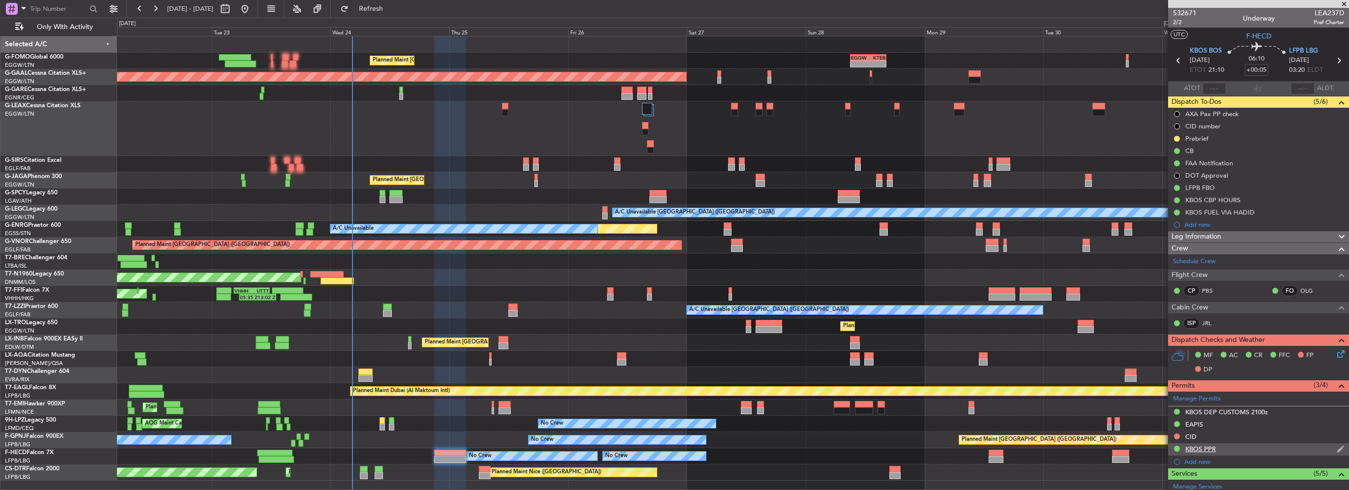
click at [1228, 450] on div "KBOS PPR" at bounding box center [1258, 449] width 181 height 12
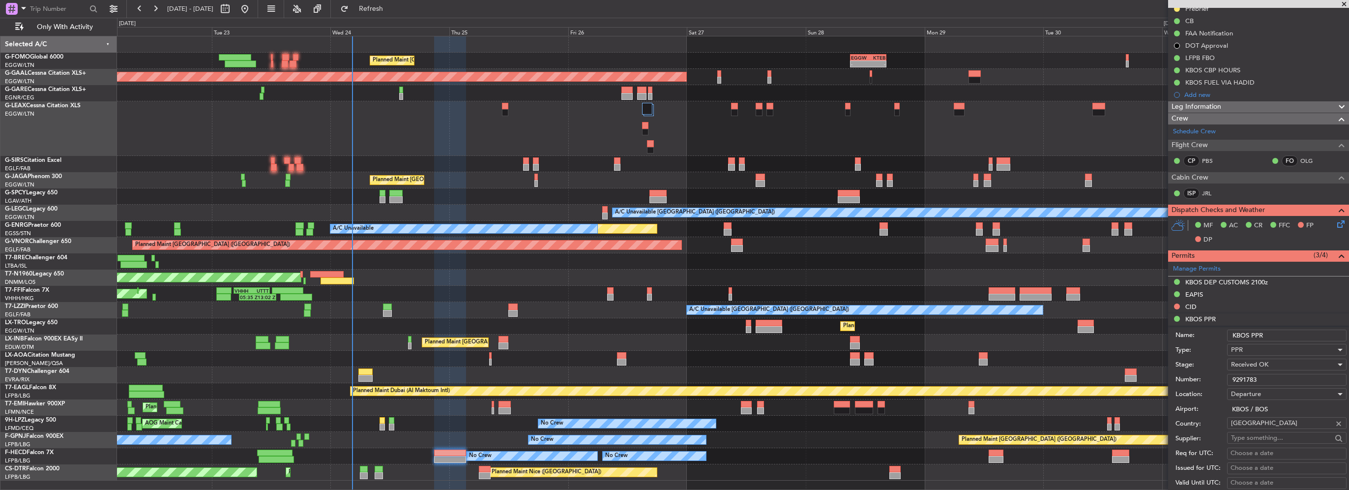
scroll to position [147, 0]
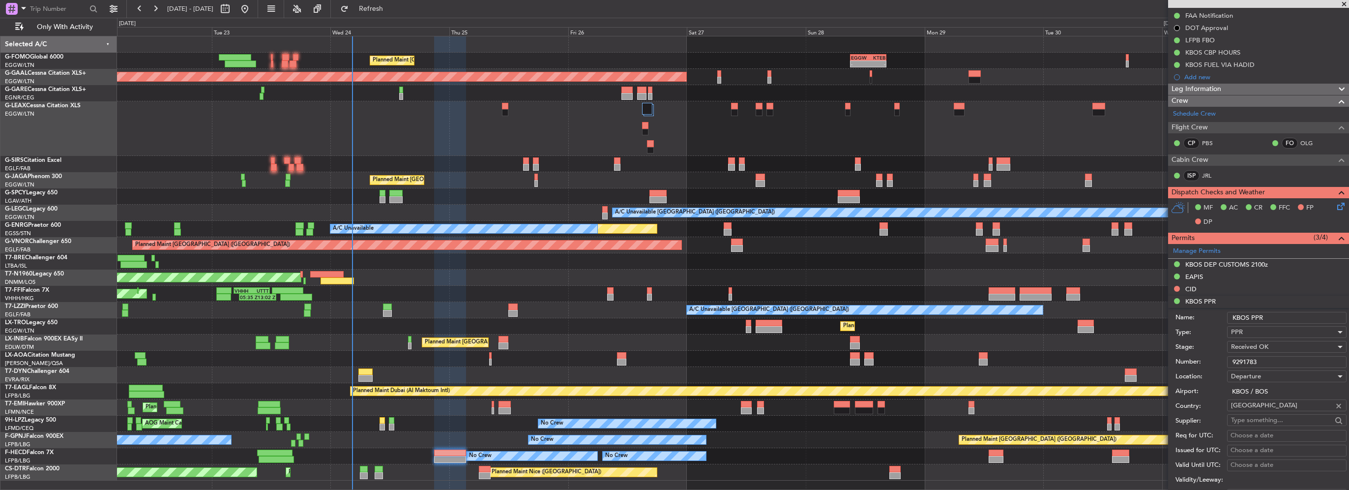
drag, startPoint x: 1277, startPoint y: 361, endPoint x: 1102, endPoint y: 358, distance: 175.1
click at [1128, 356] on fb-app "[DATE] - [DATE] Refresh Quick Links Only With Activity Planned Maint [GEOGRAPHI…" at bounding box center [674, 248] width 1349 height 482
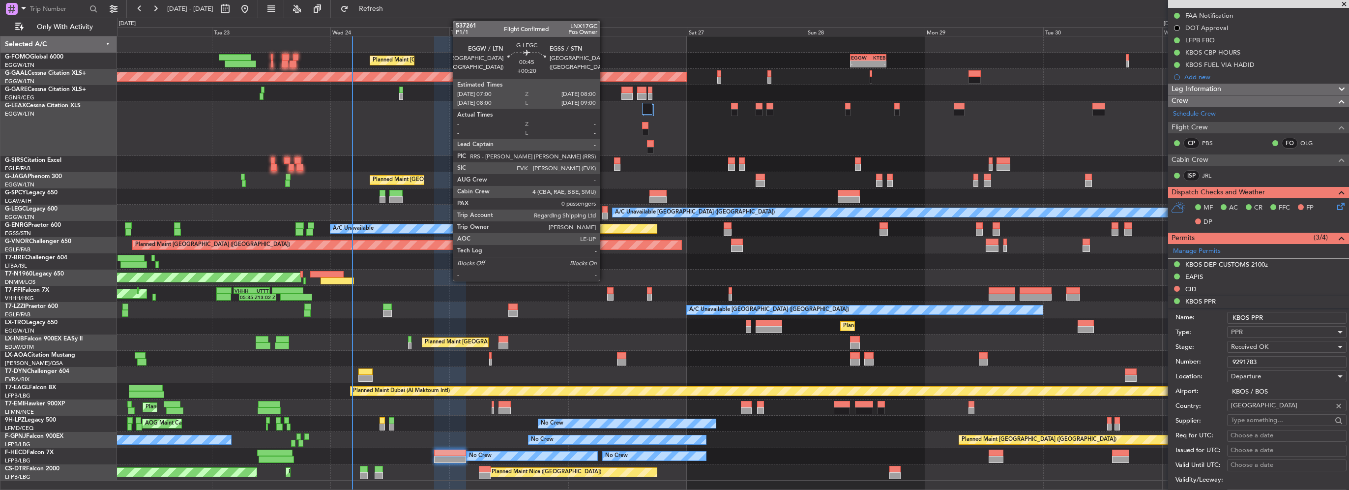
click at [604, 208] on div at bounding box center [604, 209] width 5 height 7
type input "+00:20"
type input "0"
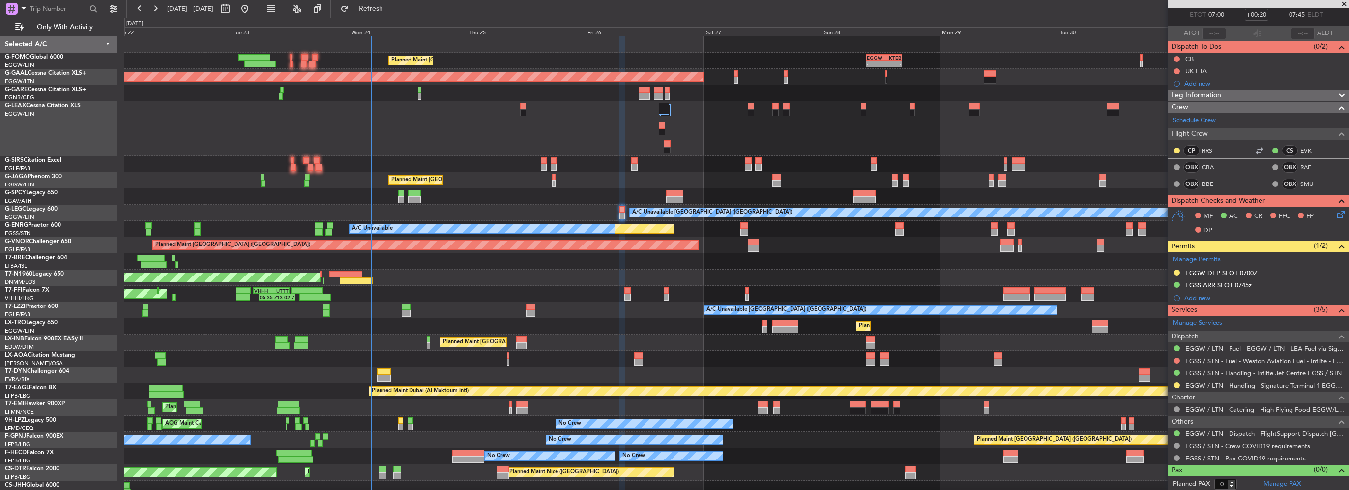
scroll to position [0, 0]
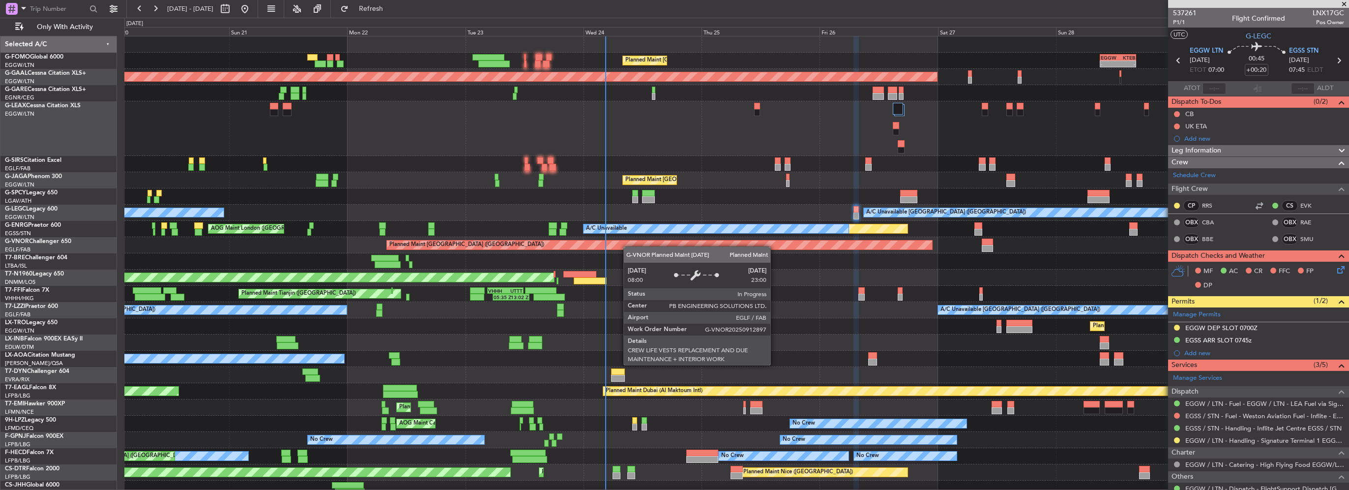
click at [648, 247] on div "Planned Maint [GEOGRAPHIC_DATA] ([GEOGRAPHIC_DATA]) - - EGGW 09:00 Z KTEB 16:20…" at bounding box center [736, 266] width 1224 height 460
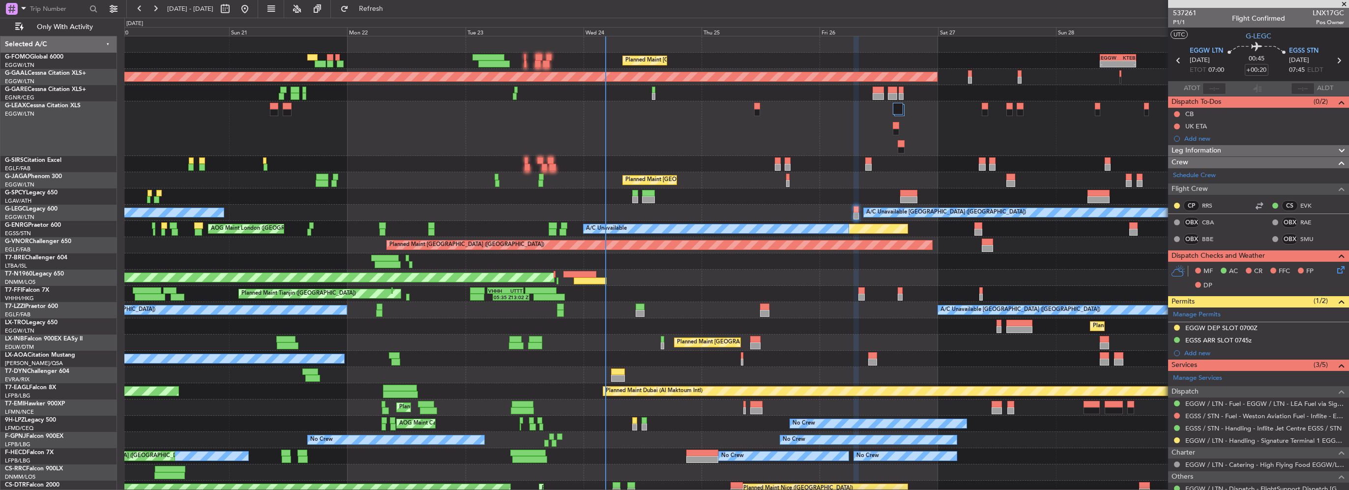
click at [368, 188] on div "Planned Maint [GEOGRAPHIC_DATA] ([GEOGRAPHIC_DATA]) - - EGGW 09:00 Z KTEB 16:20…" at bounding box center [736, 274] width 1224 height 476
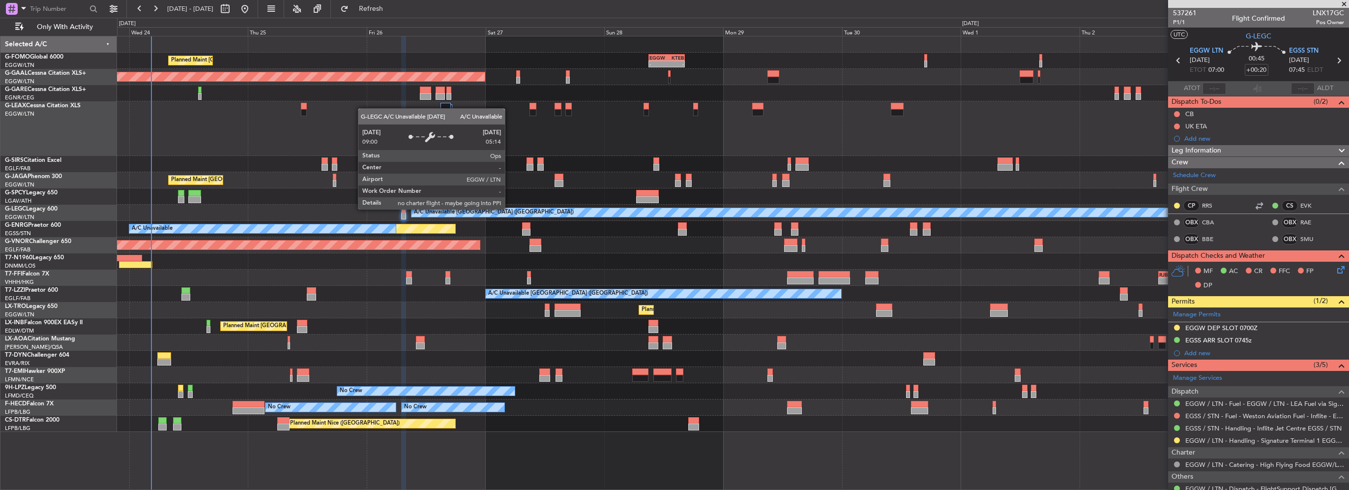
click at [551, 191] on div at bounding box center [733, 196] width 1232 height 16
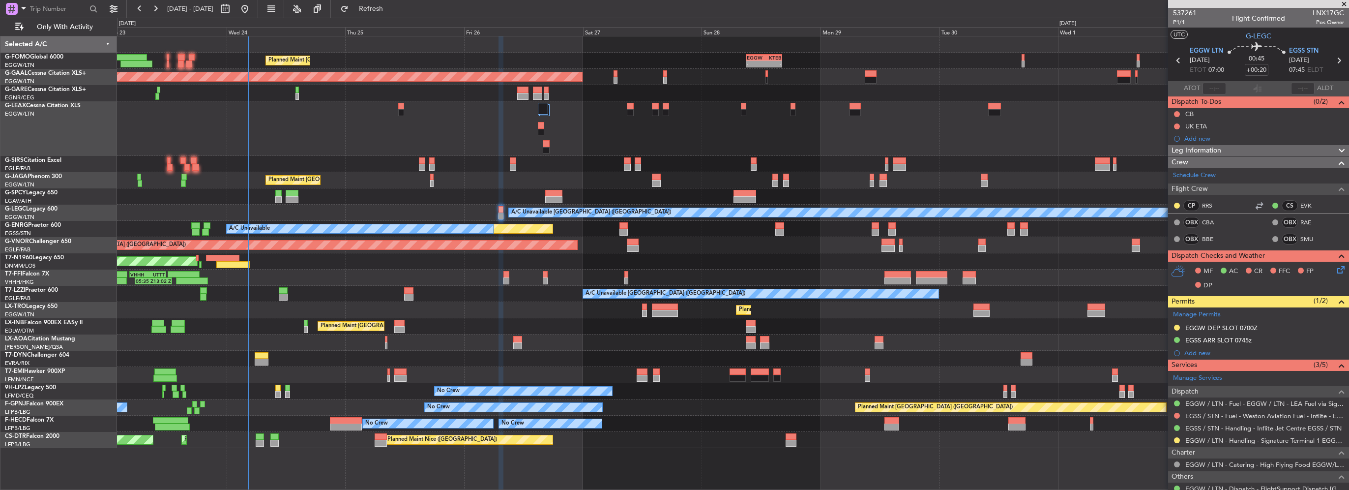
click at [506, 206] on div "Planned Maint [GEOGRAPHIC_DATA] ([GEOGRAPHIC_DATA]) - - EGGW 09:00 Z KTEB 16:20…" at bounding box center [733, 241] width 1232 height 411
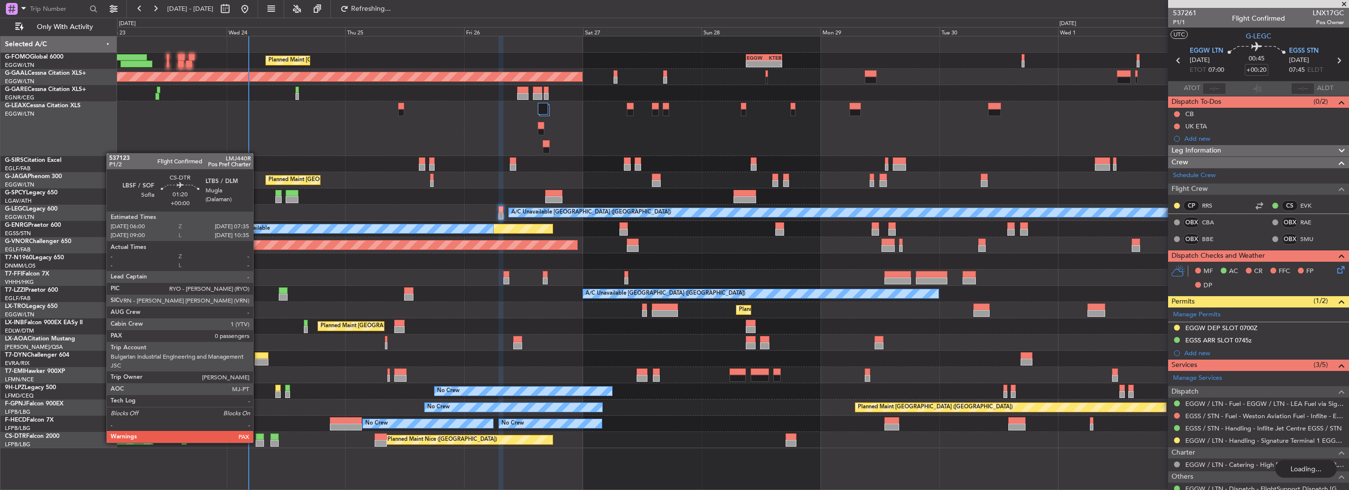
click at [258, 441] on div at bounding box center [260, 443] width 8 height 7
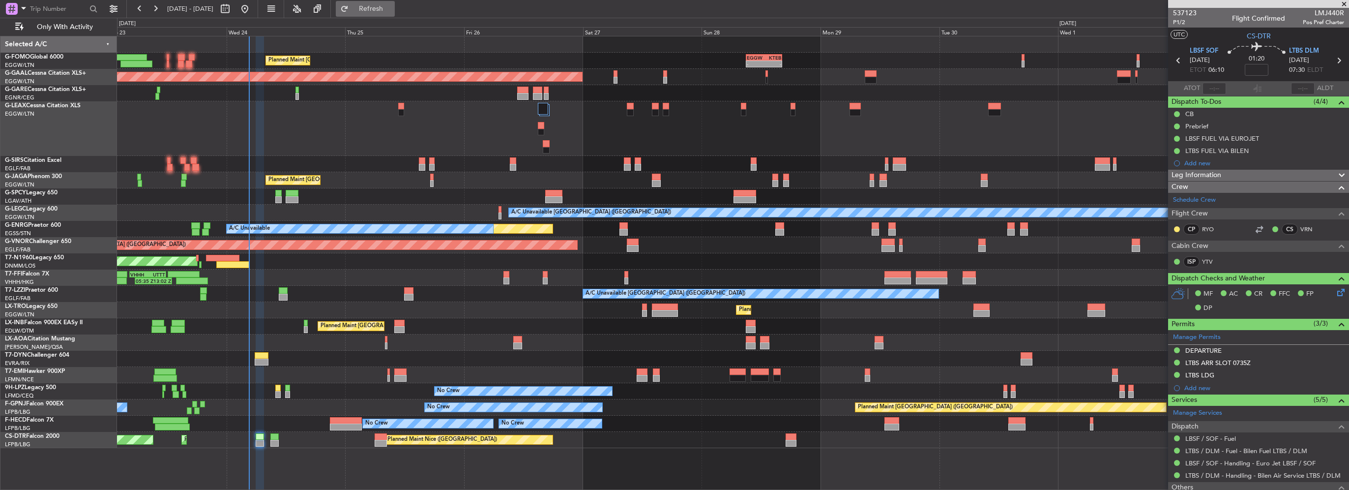
click at [385, 2] on button "Refresh" at bounding box center [365, 9] width 59 height 16
